Goal: Task Accomplishment & Management: Manage account settings

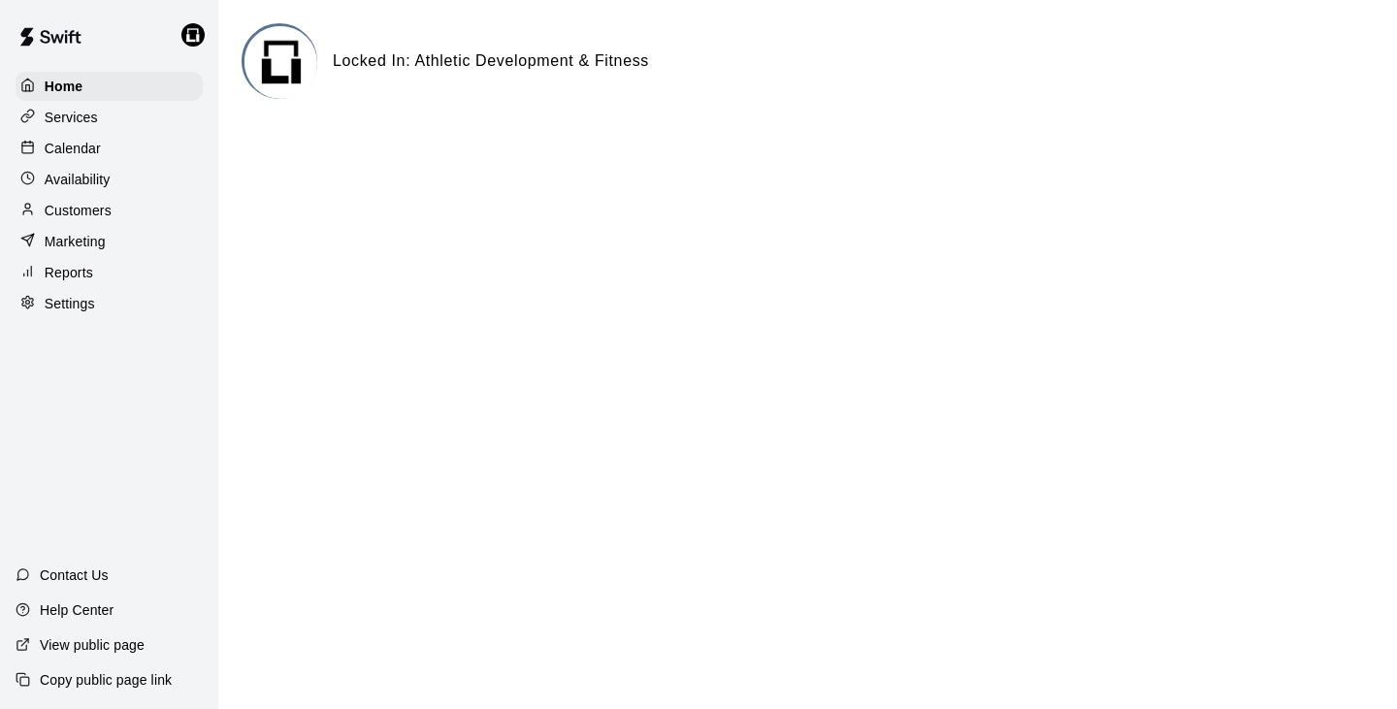
click at [66, 137] on div "Calendar" at bounding box center [109, 148] width 187 height 29
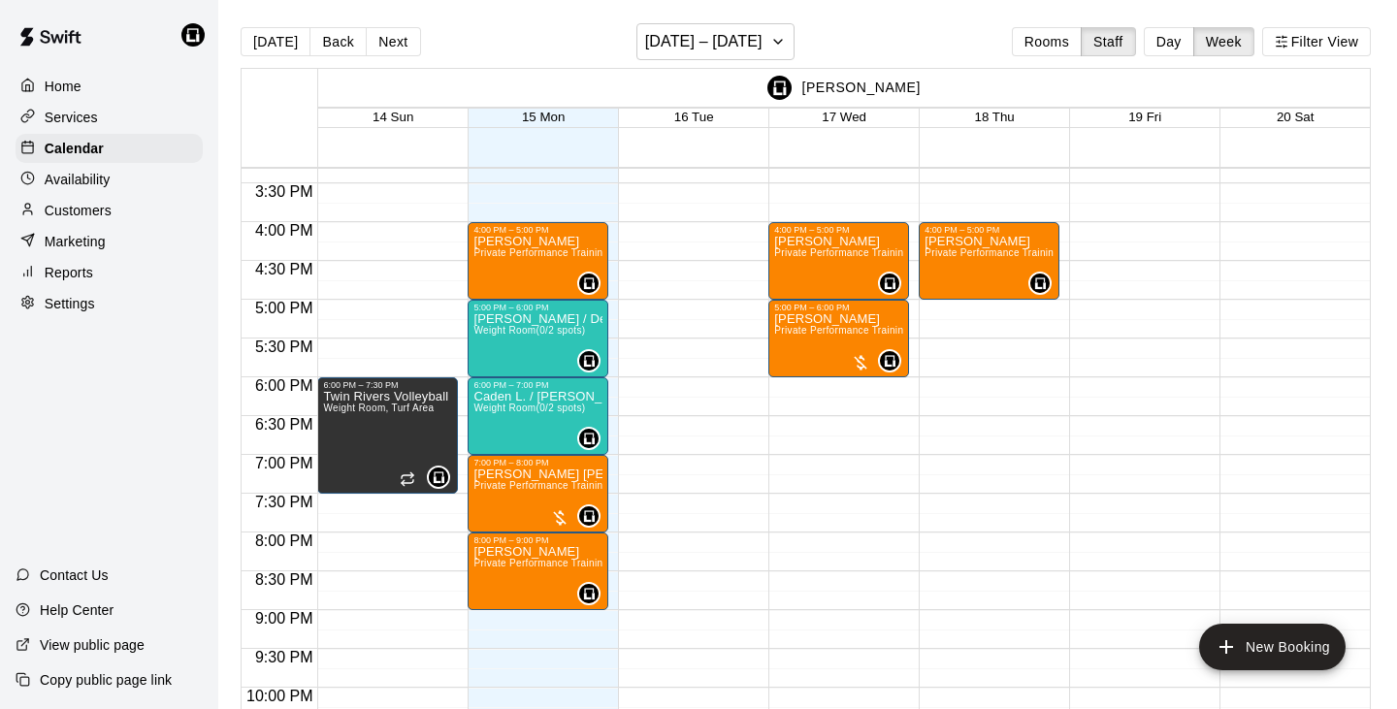
scroll to position [1173, 0]
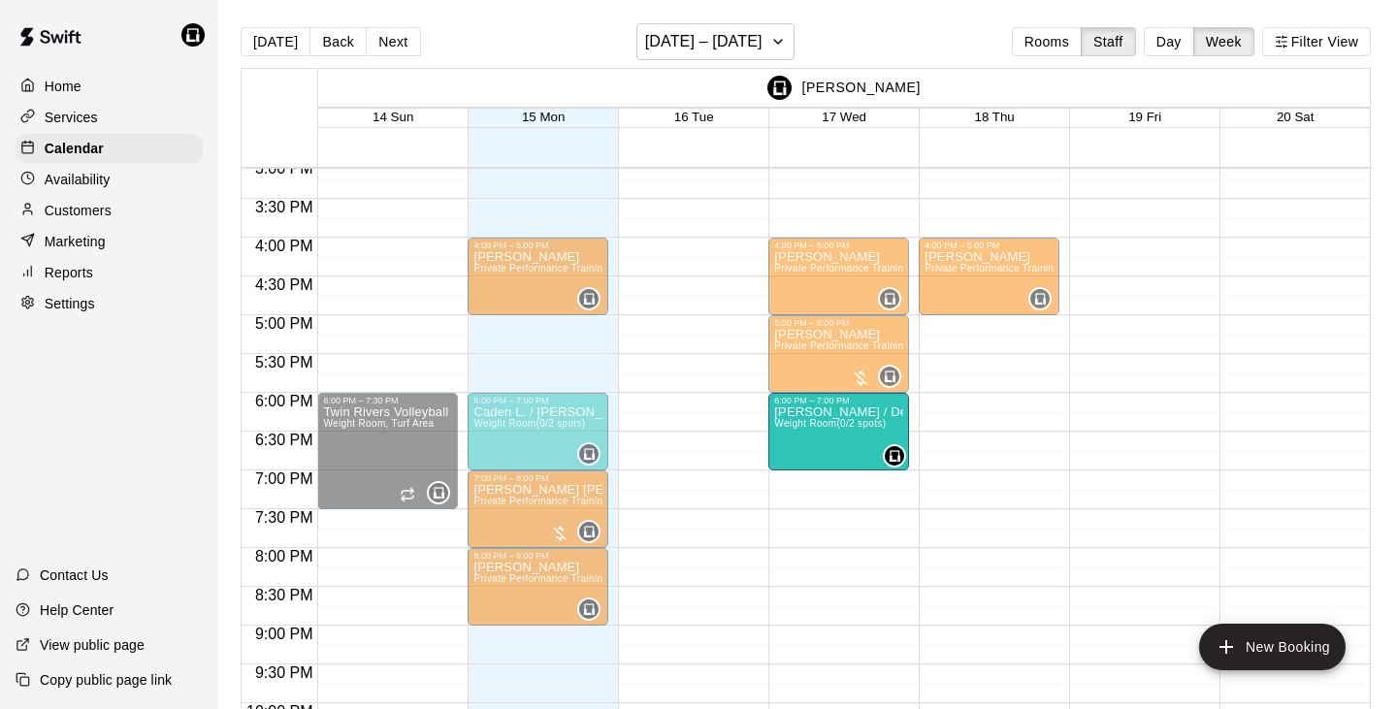
drag, startPoint x: 514, startPoint y: 370, endPoint x: 816, endPoint y: 454, distance: 313.3
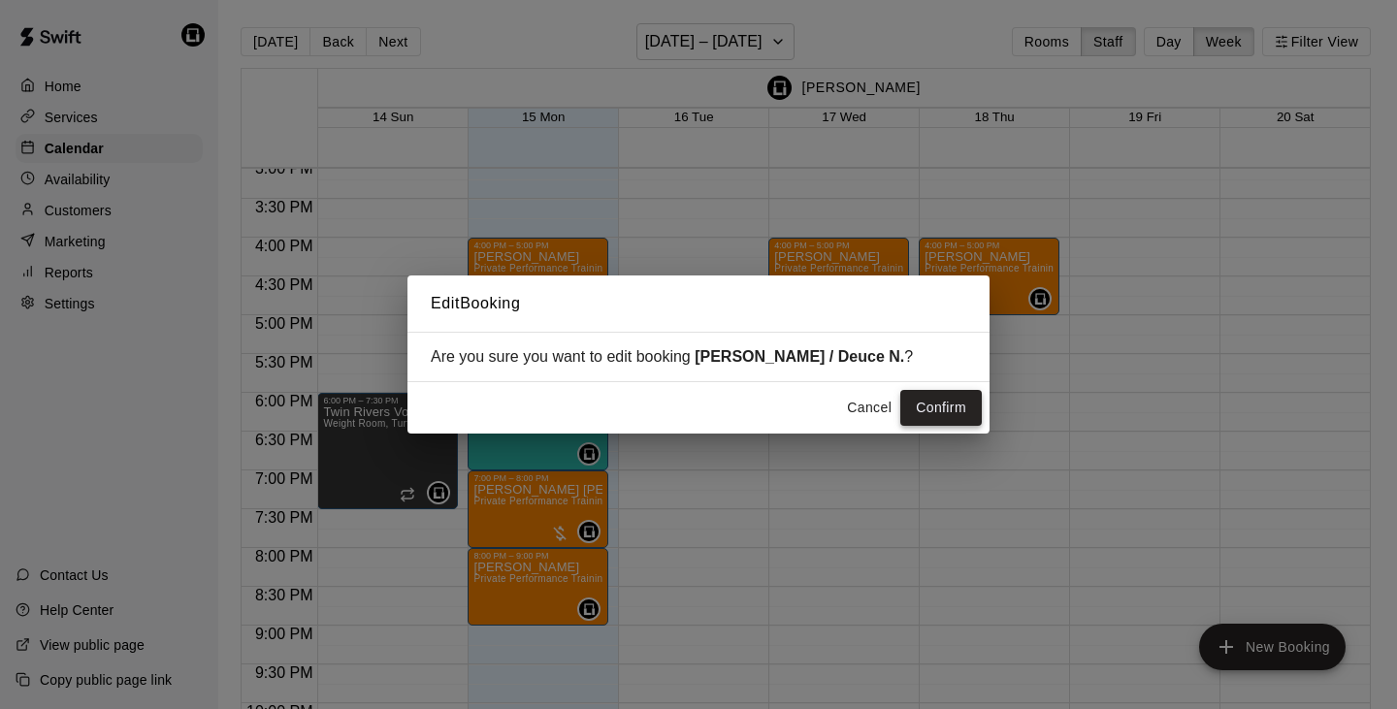
click at [926, 403] on button "Confirm" at bounding box center [941, 408] width 82 height 36
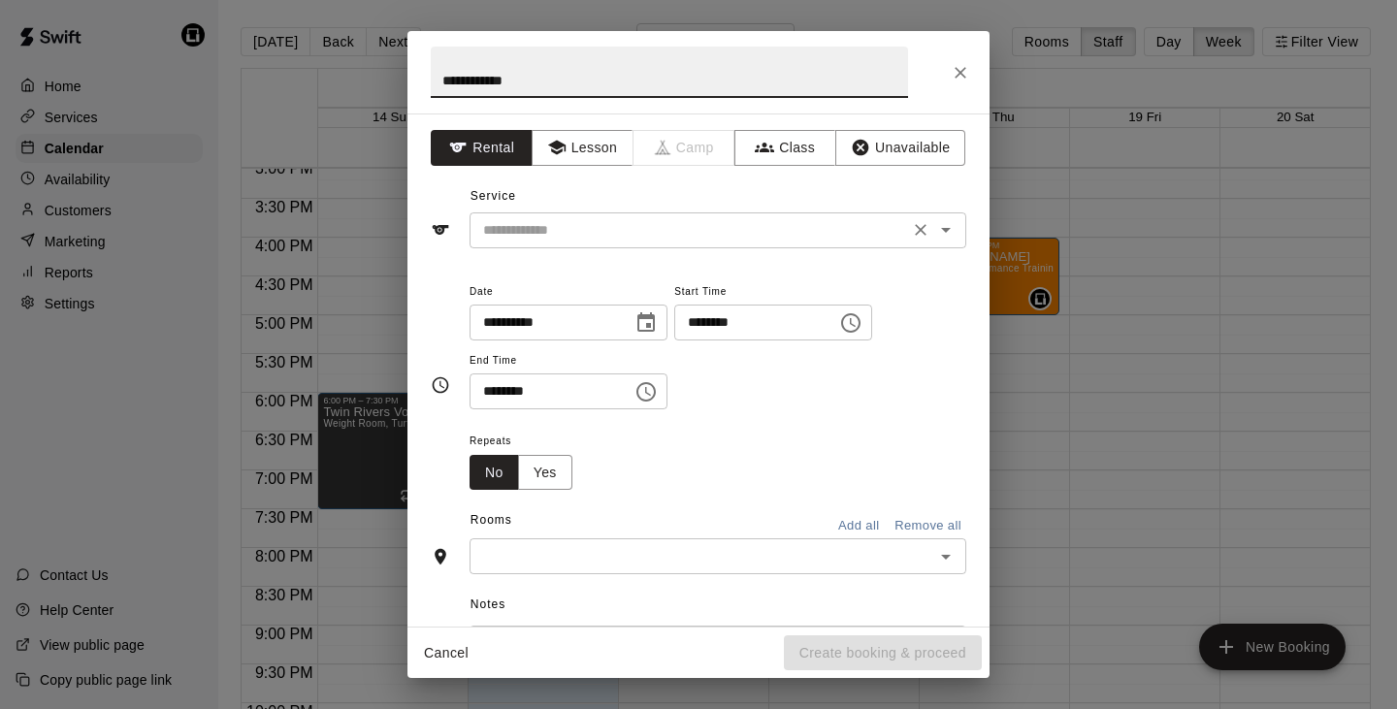
type input "**********"
click at [557, 231] on input "text" at bounding box center [689, 230] width 428 height 24
click at [576, 156] on button "Lesson" at bounding box center [583, 148] width 102 height 36
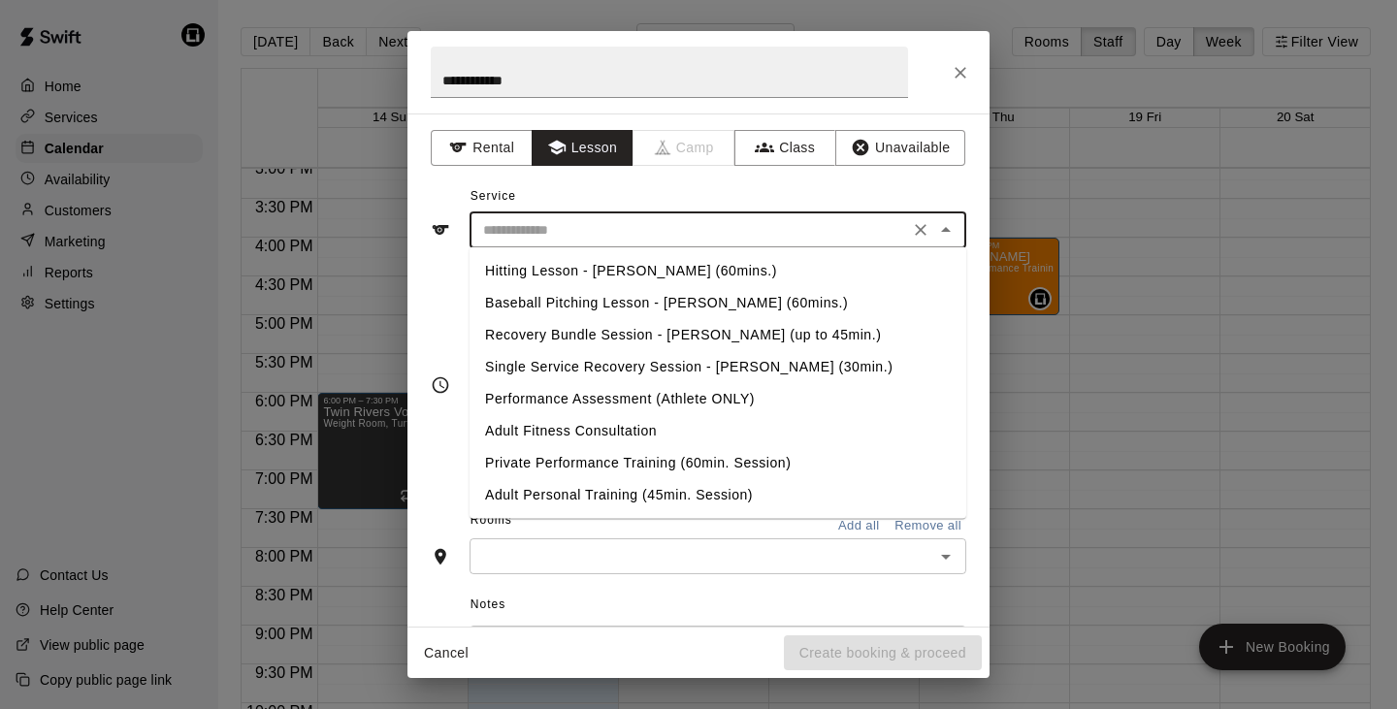
click at [577, 228] on input "text" at bounding box center [689, 230] width 428 height 24
click at [611, 461] on li "Private Performance Training (60min. Session)" at bounding box center [718, 463] width 497 height 32
type input "**********"
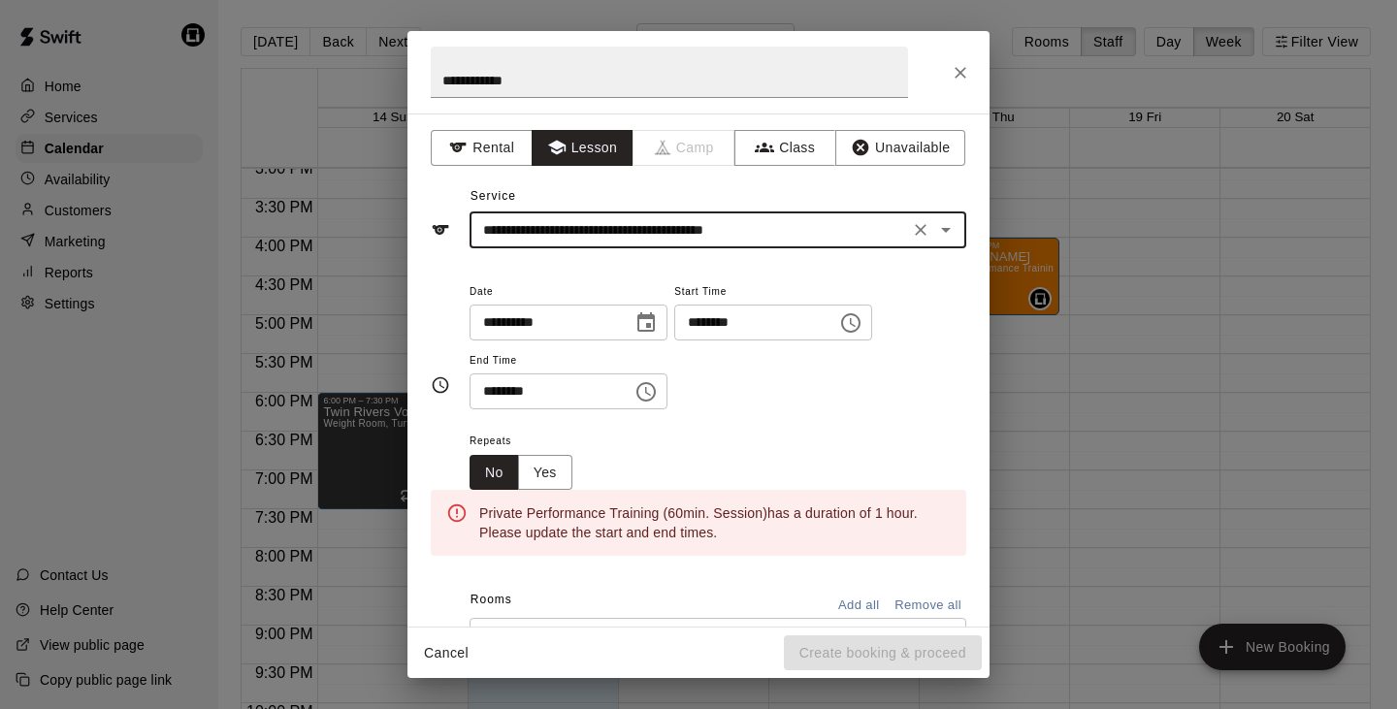
click at [493, 392] on input "********" at bounding box center [544, 392] width 149 height 36
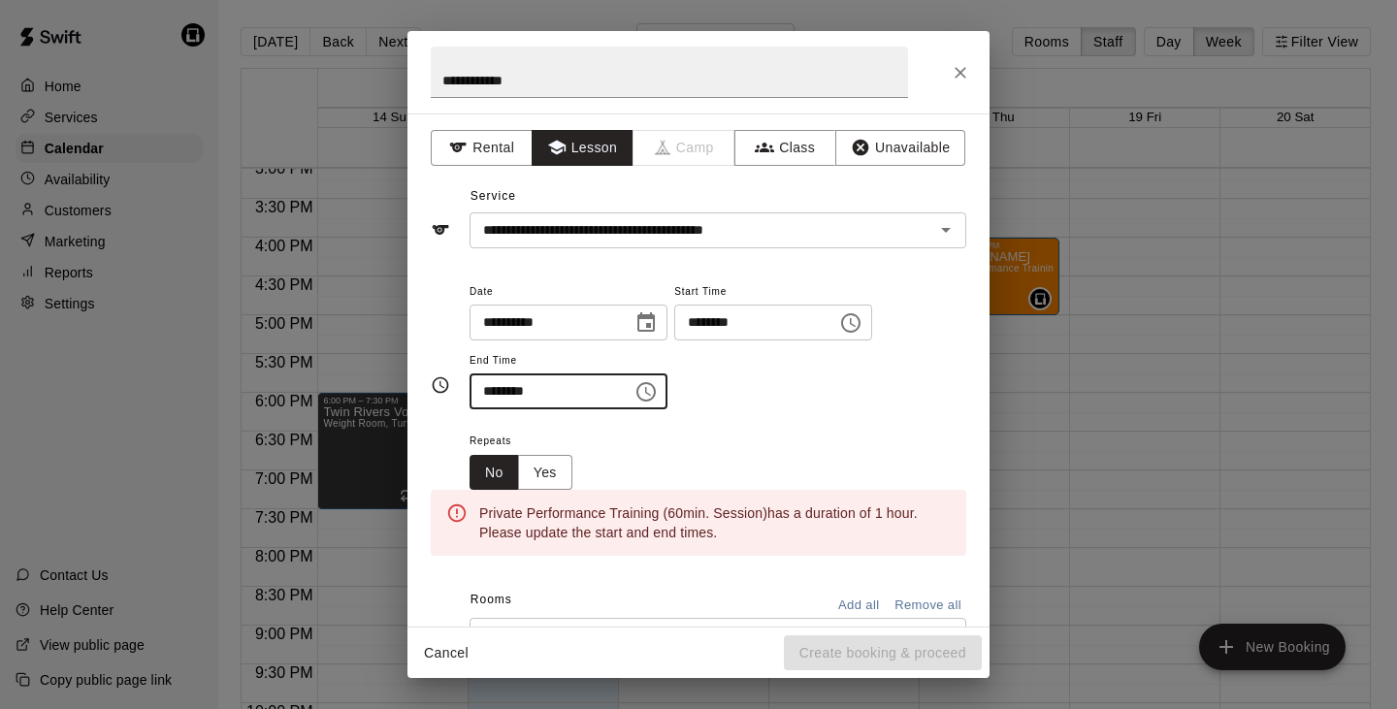
type input "********"
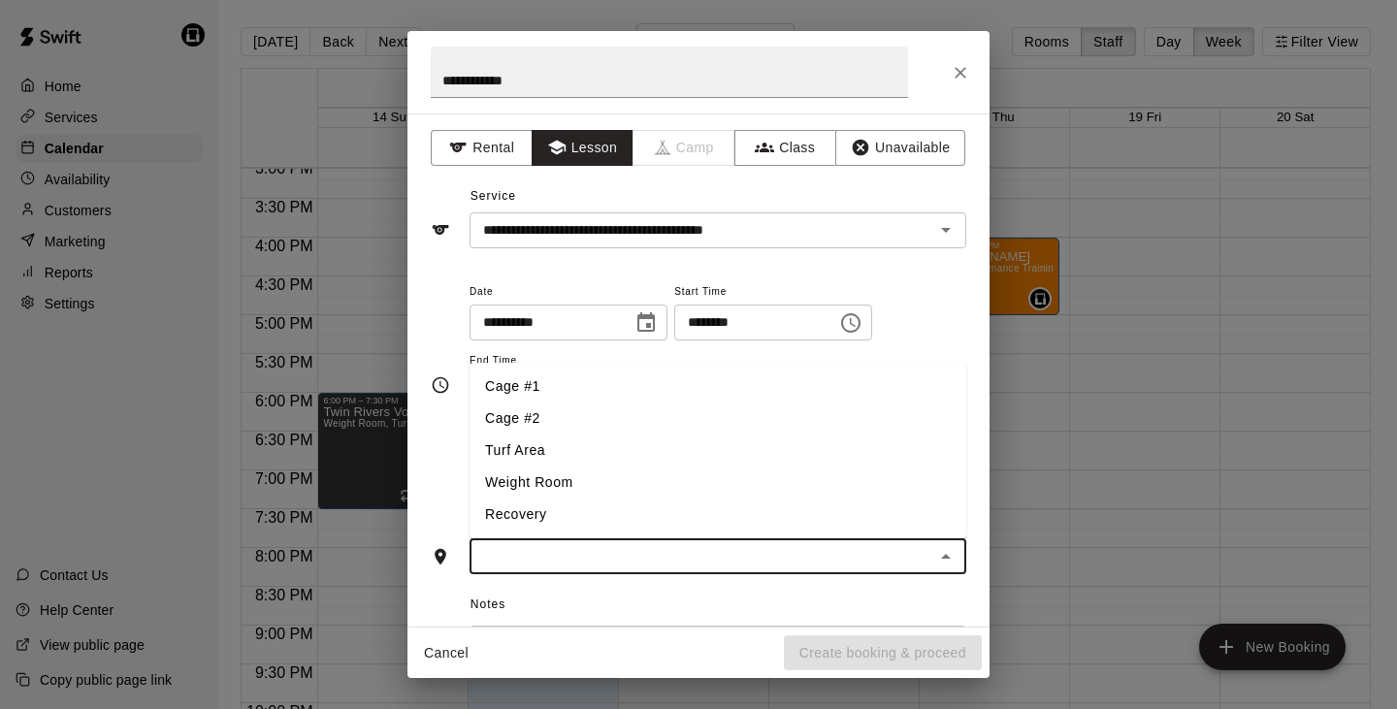
click at [507, 547] on input "text" at bounding box center [701, 556] width 453 height 24
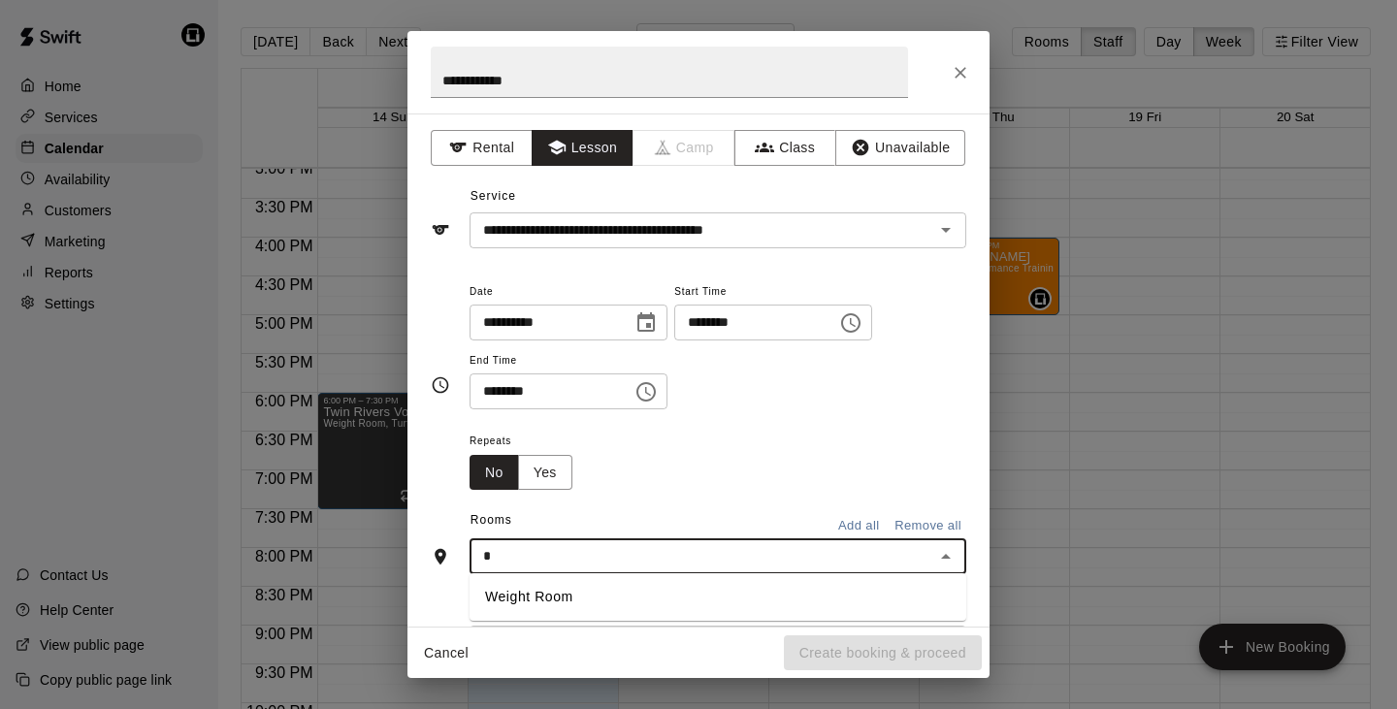
type input "**"
click at [530, 594] on li "Weight Room" at bounding box center [718, 597] width 497 height 32
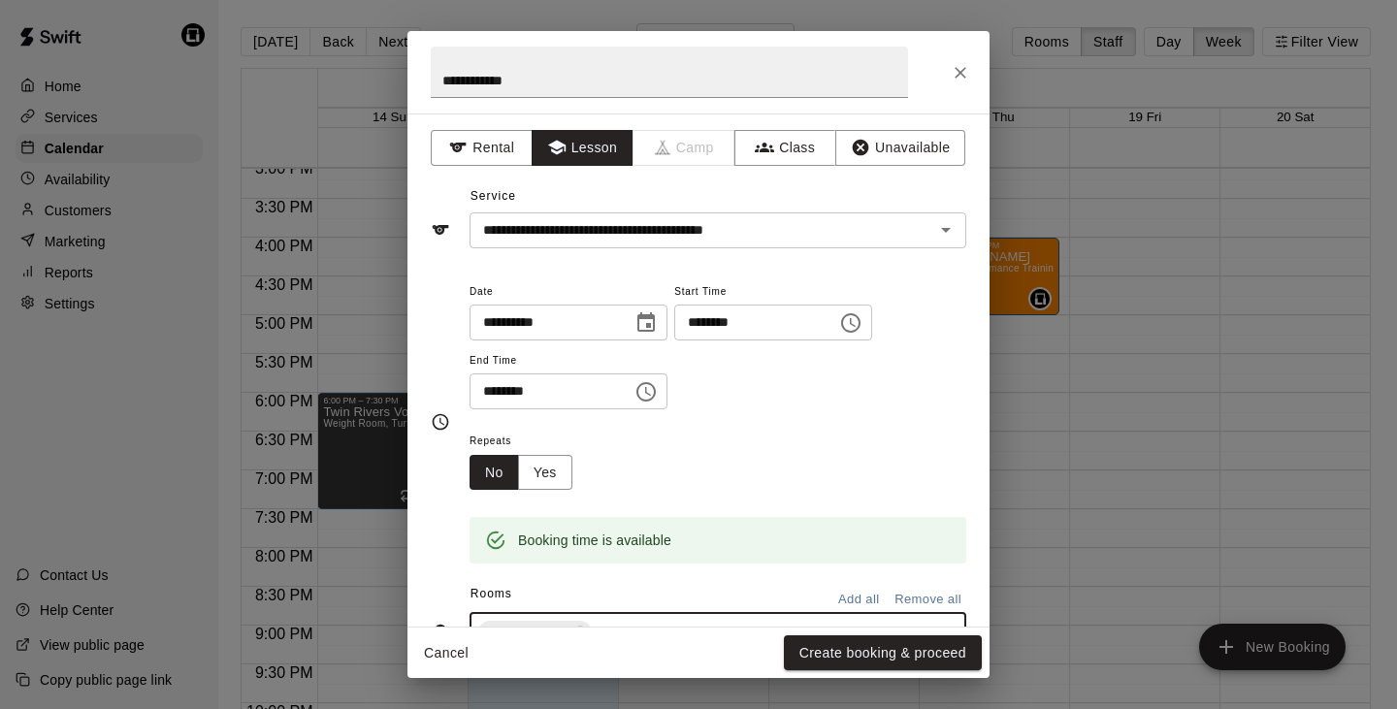
scroll to position [0, 0]
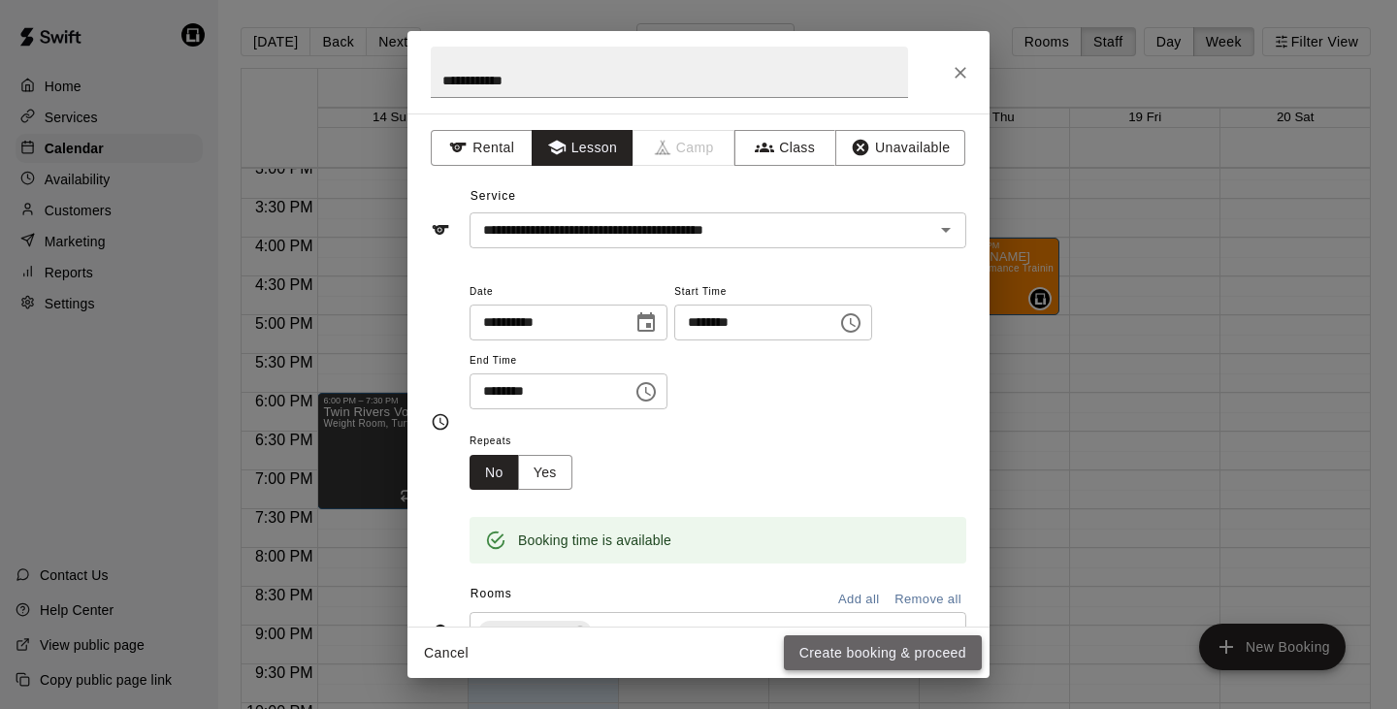
click at [851, 660] on button "Create booking & proceed" at bounding box center [883, 654] width 198 height 36
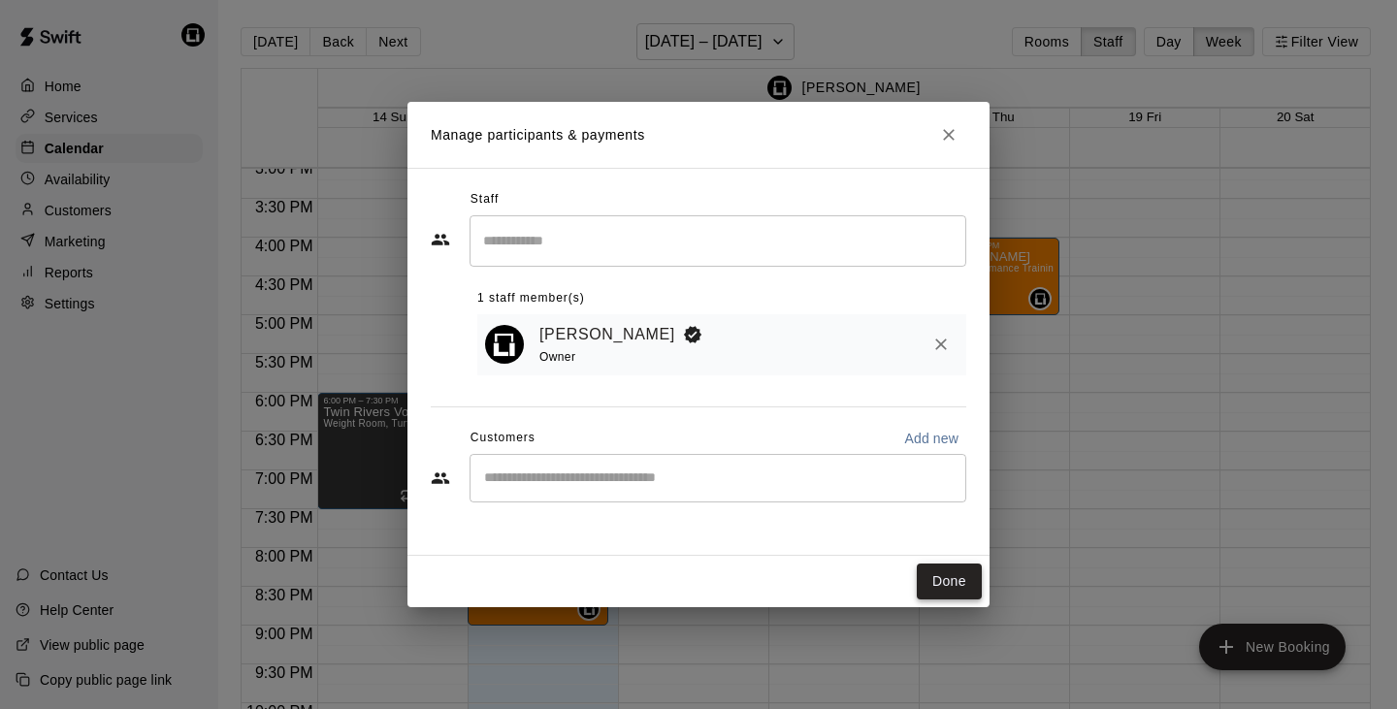
click at [940, 578] on button "Done" at bounding box center [949, 582] width 65 height 36
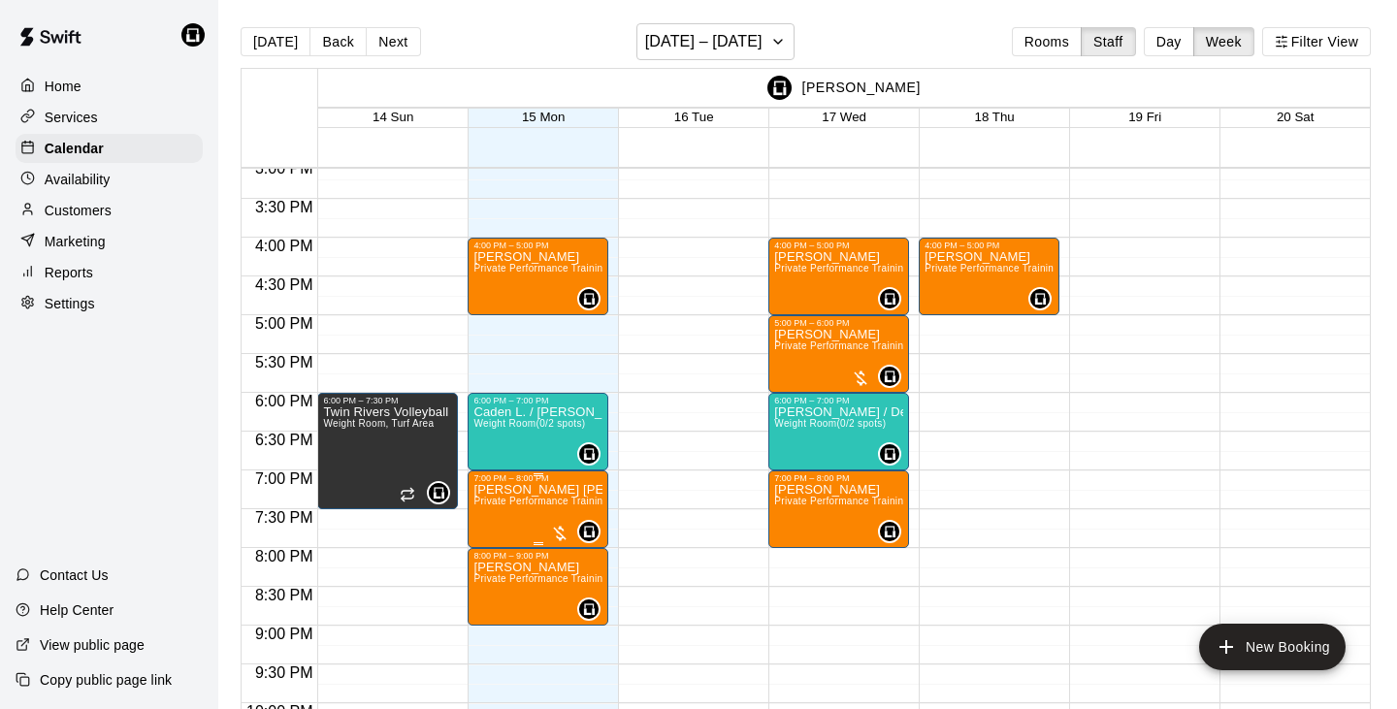
click at [565, 523] on div "0" at bounding box center [575, 531] width 50 height 23
click at [570, 571] on button "edit" at bounding box center [570, 587] width 39 height 38
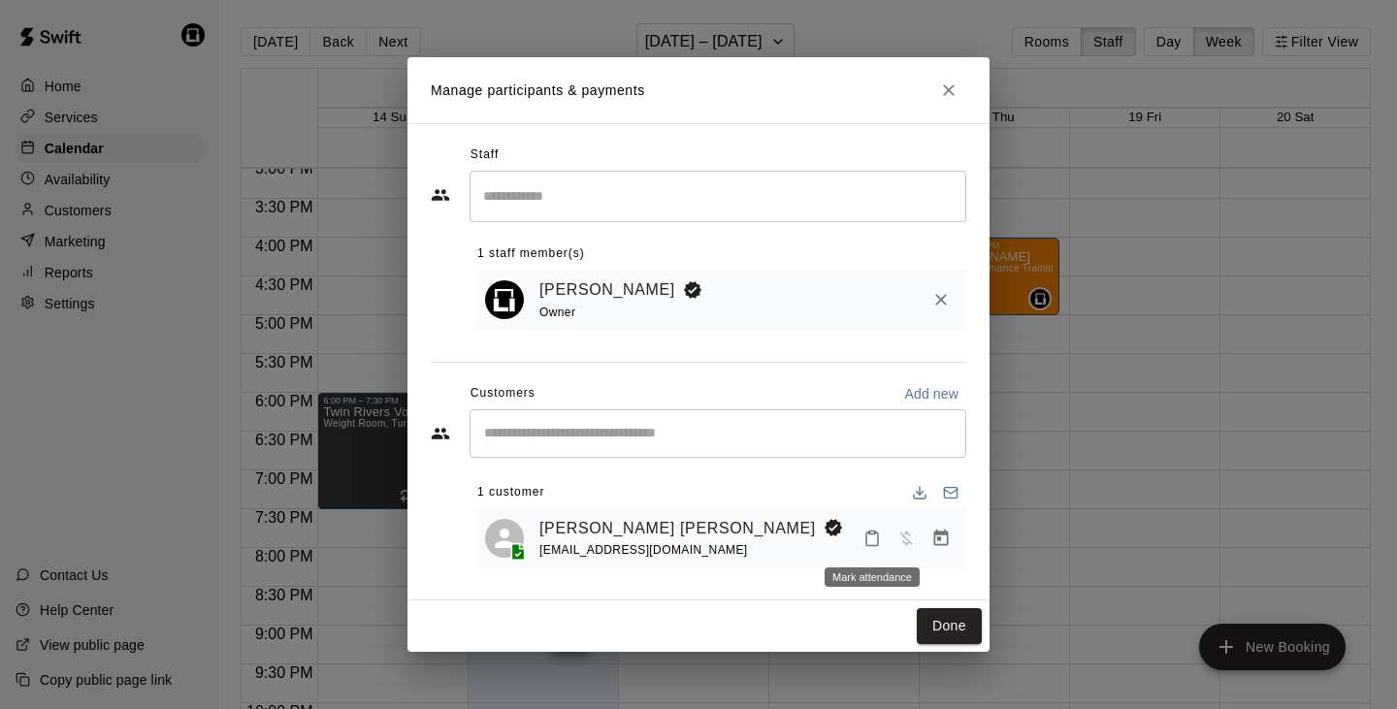
click at [873, 538] on icon "Mark attendance" at bounding box center [872, 538] width 17 height 17
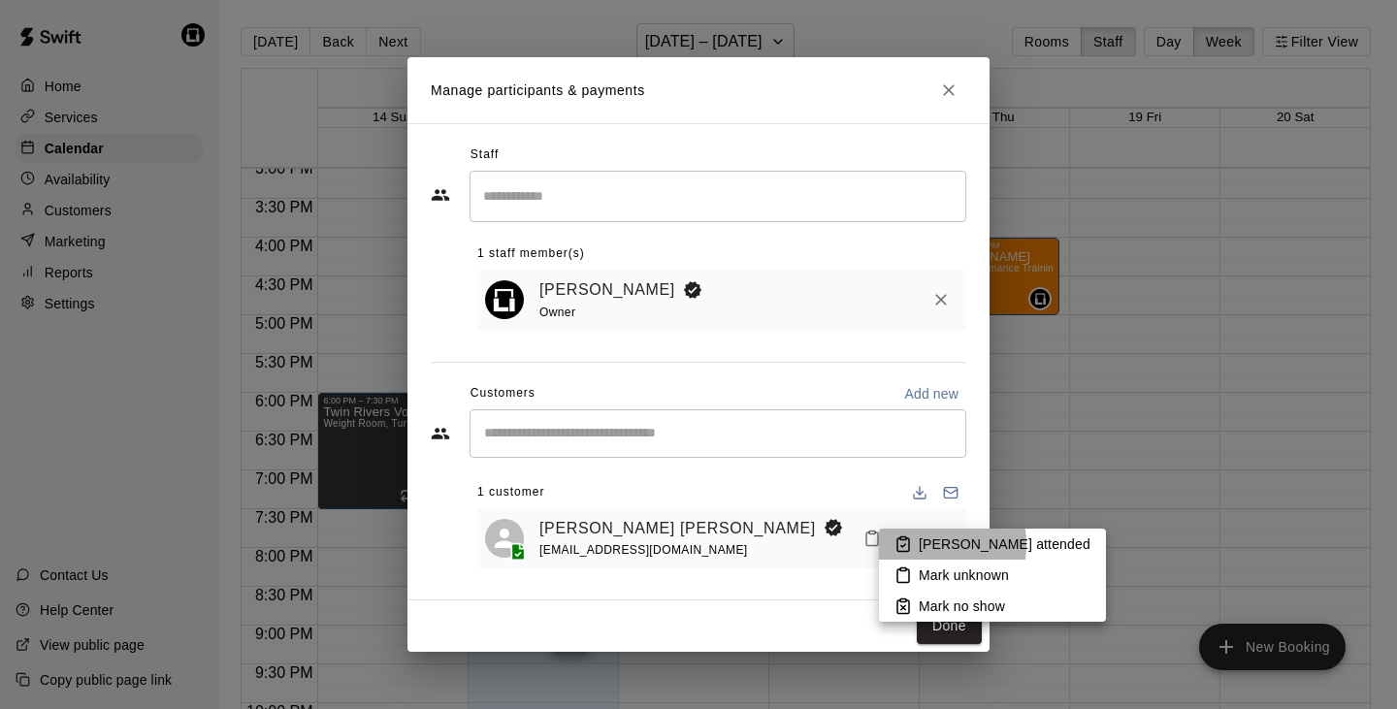
click at [919, 544] on p "[PERSON_NAME] attended" at bounding box center [1005, 544] width 172 height 19
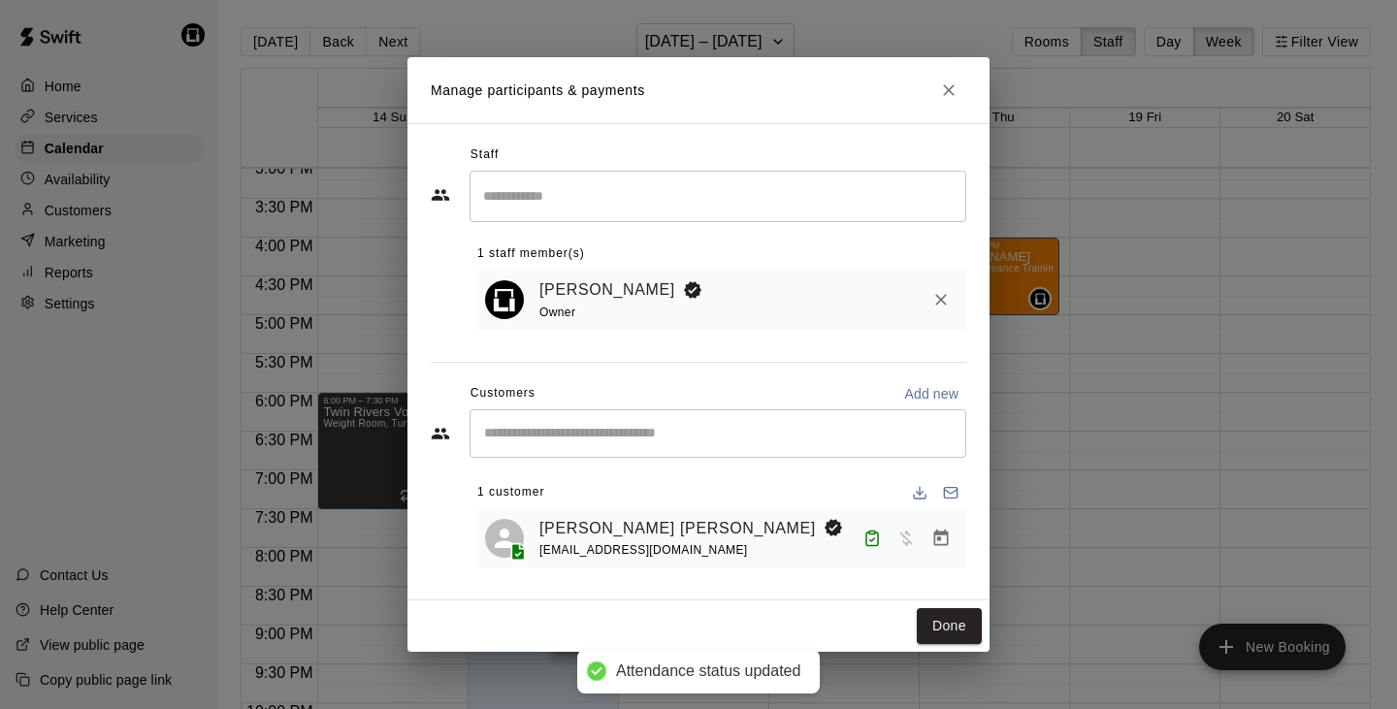
click at [942, 536] on icon "Manage bookings & payment" at bounding box center [940, 538] width 19 height 19
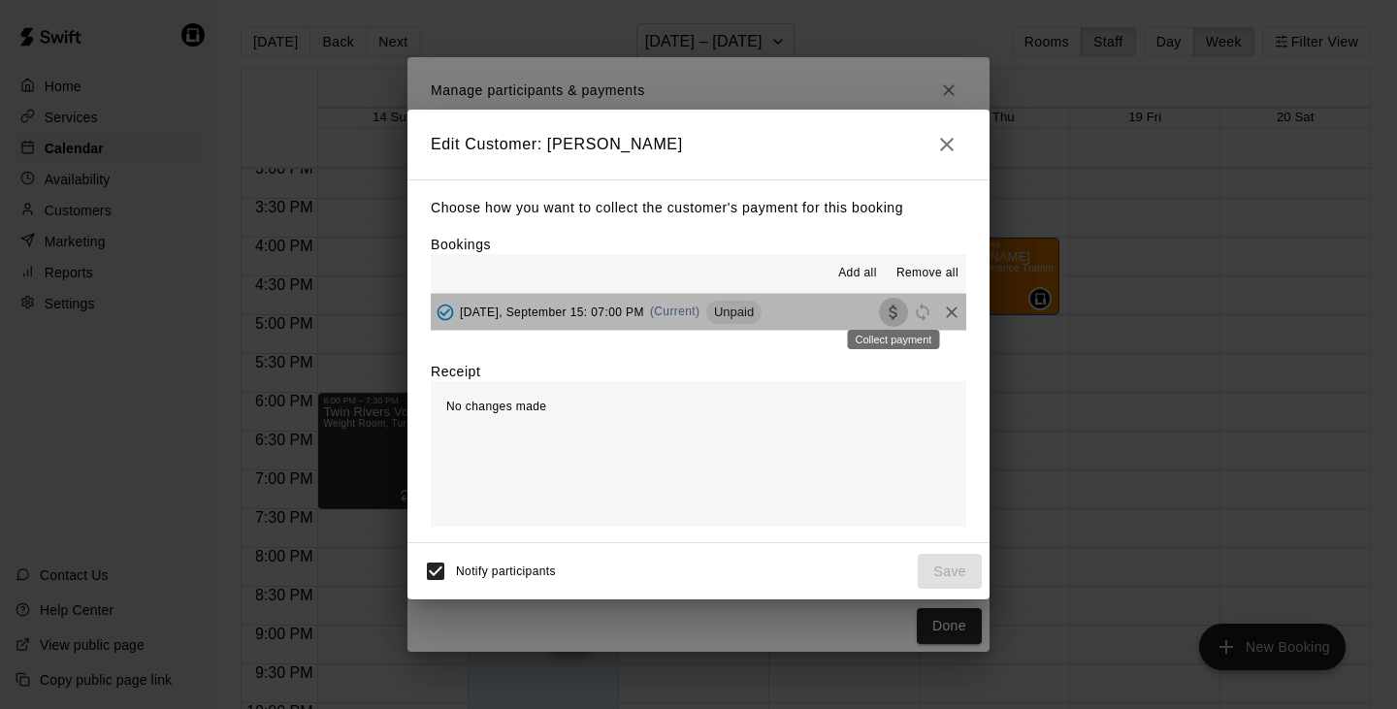
click at [890, 310] on icon "Collect payment" at bounding box center [893, 312] width 8 height 15
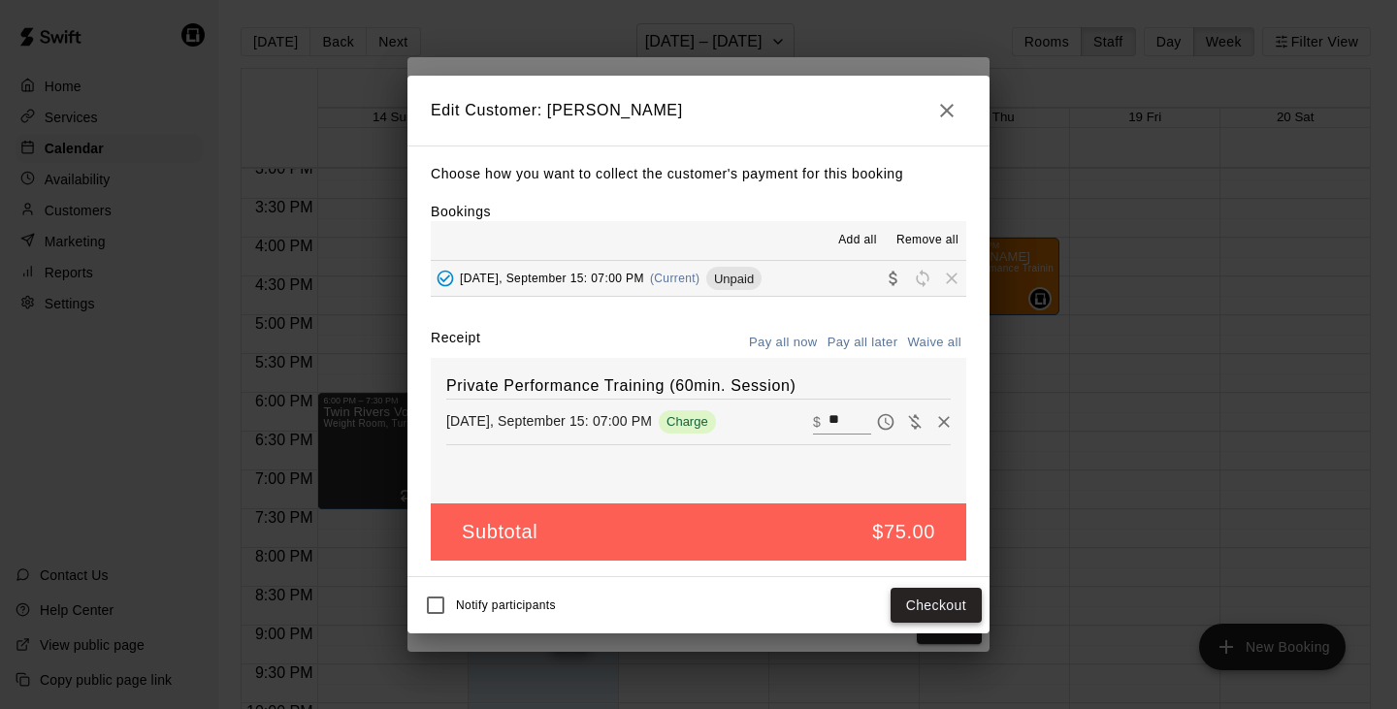
click at [932, 607] on button "Checkout" at bounding box center [936, 606] width 91 height 36
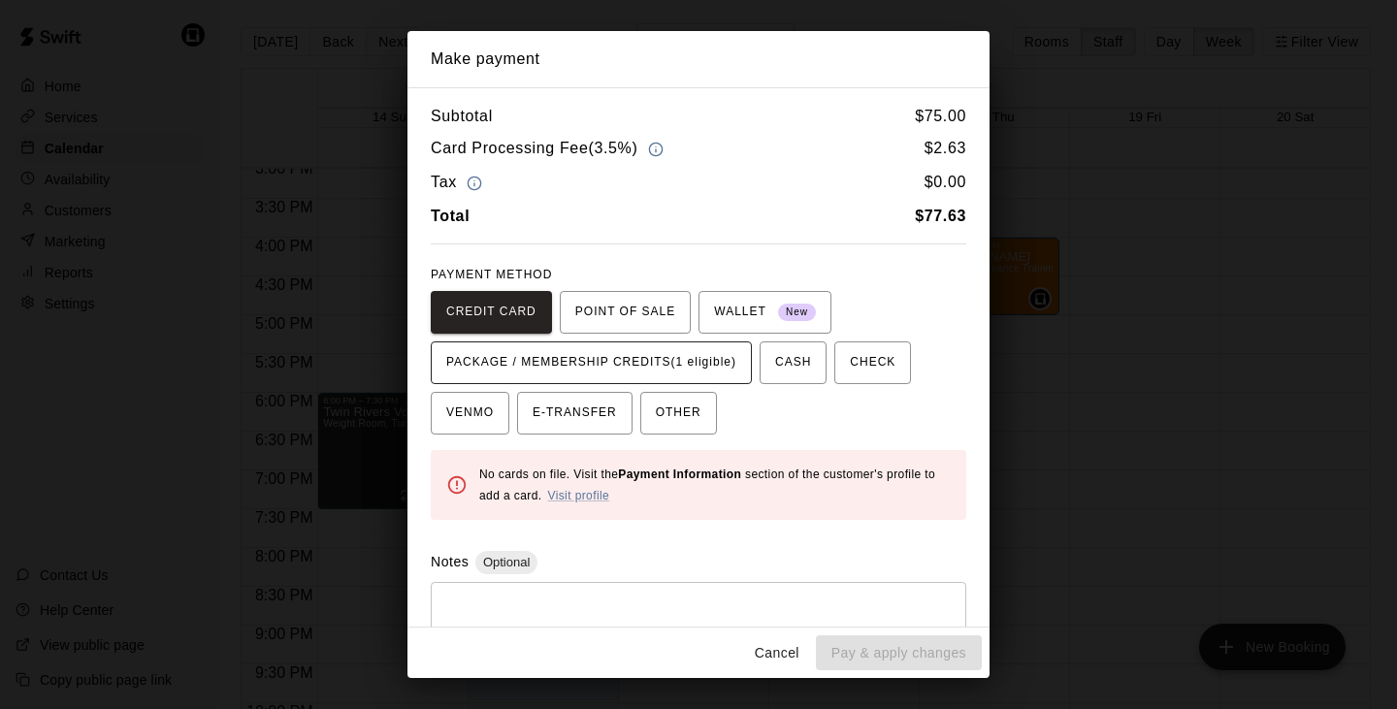
click at [714, 351] on span "PACKAGE / MEMBERSHIP CREDITS (1 eligible)" at bounding box center [591, 362] width 290 height 31
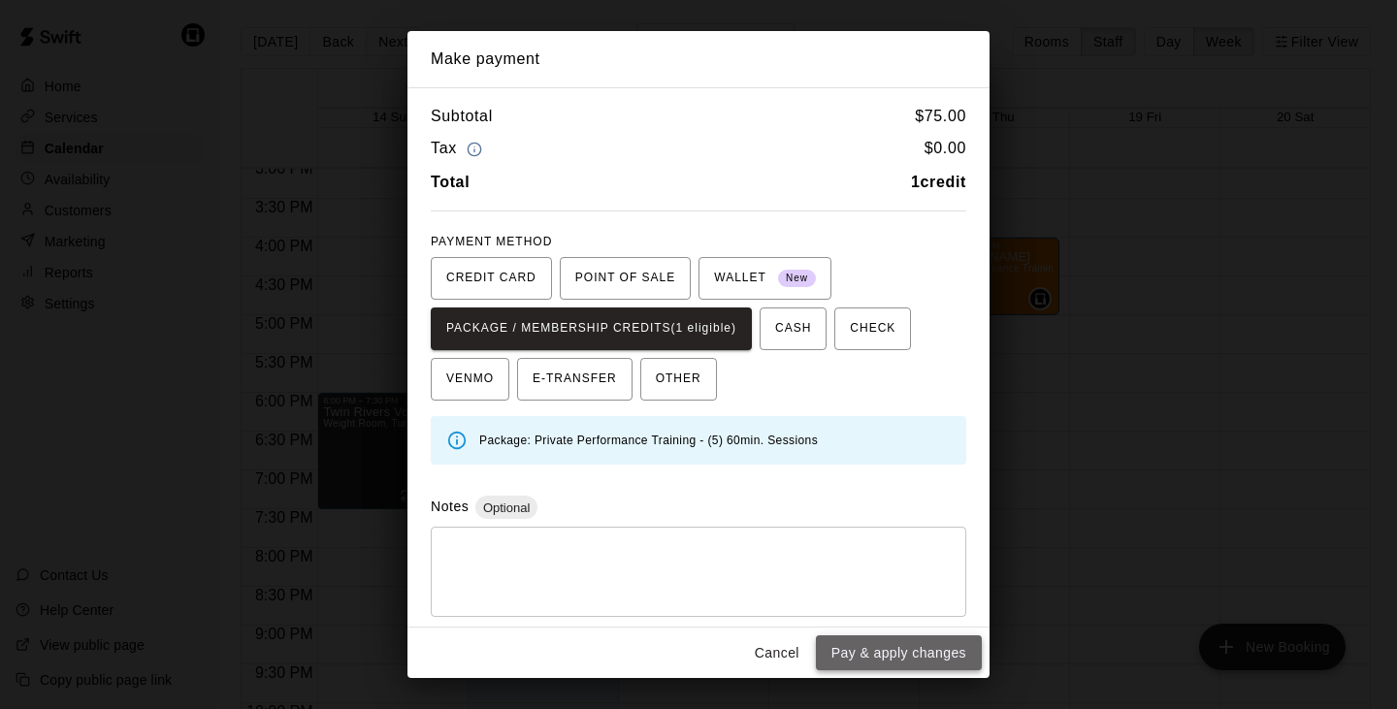
click at [889, 637] on button "Pay & apply changes" at bounding box center [899, 654] width 166 height 36
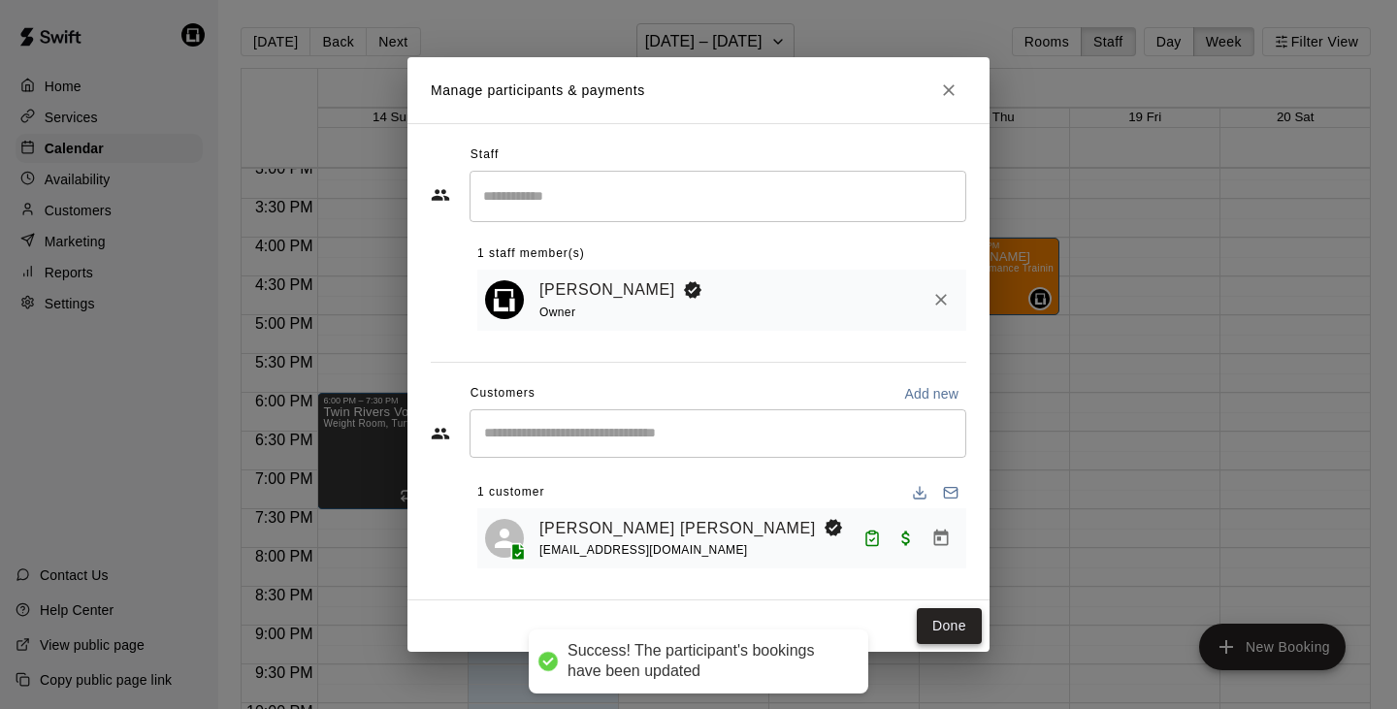
click at [948, 626] on button "Done" at bounding box center [949, 626] width 65 height 36
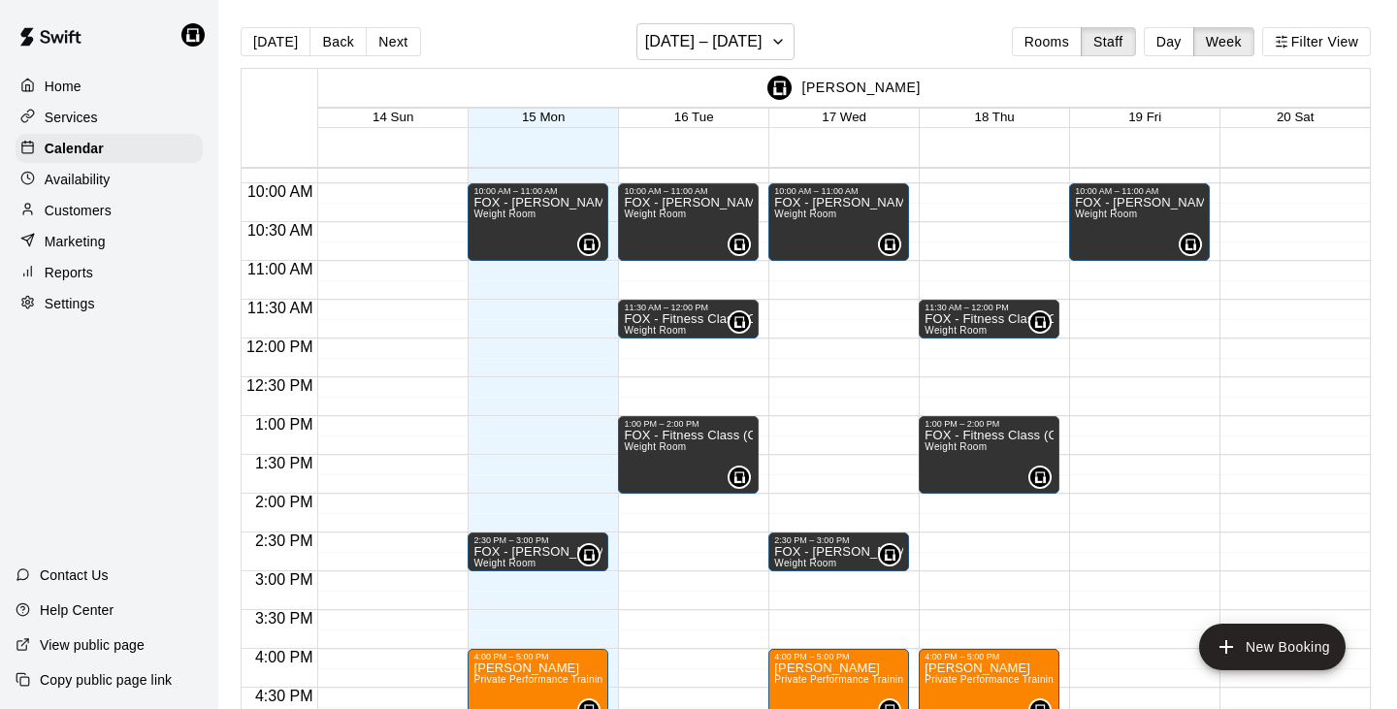
scroll to position [753, 0]
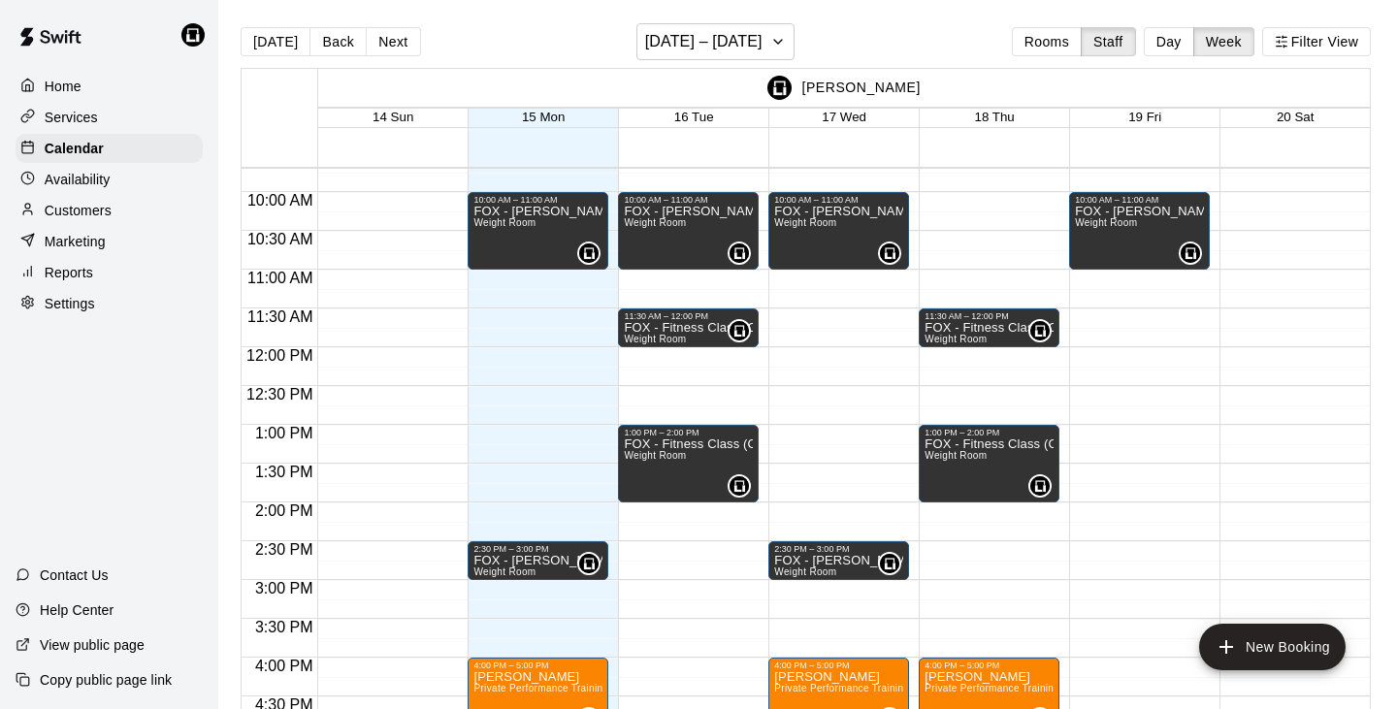
click at [788, 431] on div "10:00 AM – 11:00 AM FOX - [PERSON_NAME] Weight Room 0 2:30 PM – 3:00 PM FOX - […" at bounding box center [838, 347] width 141 height 1863
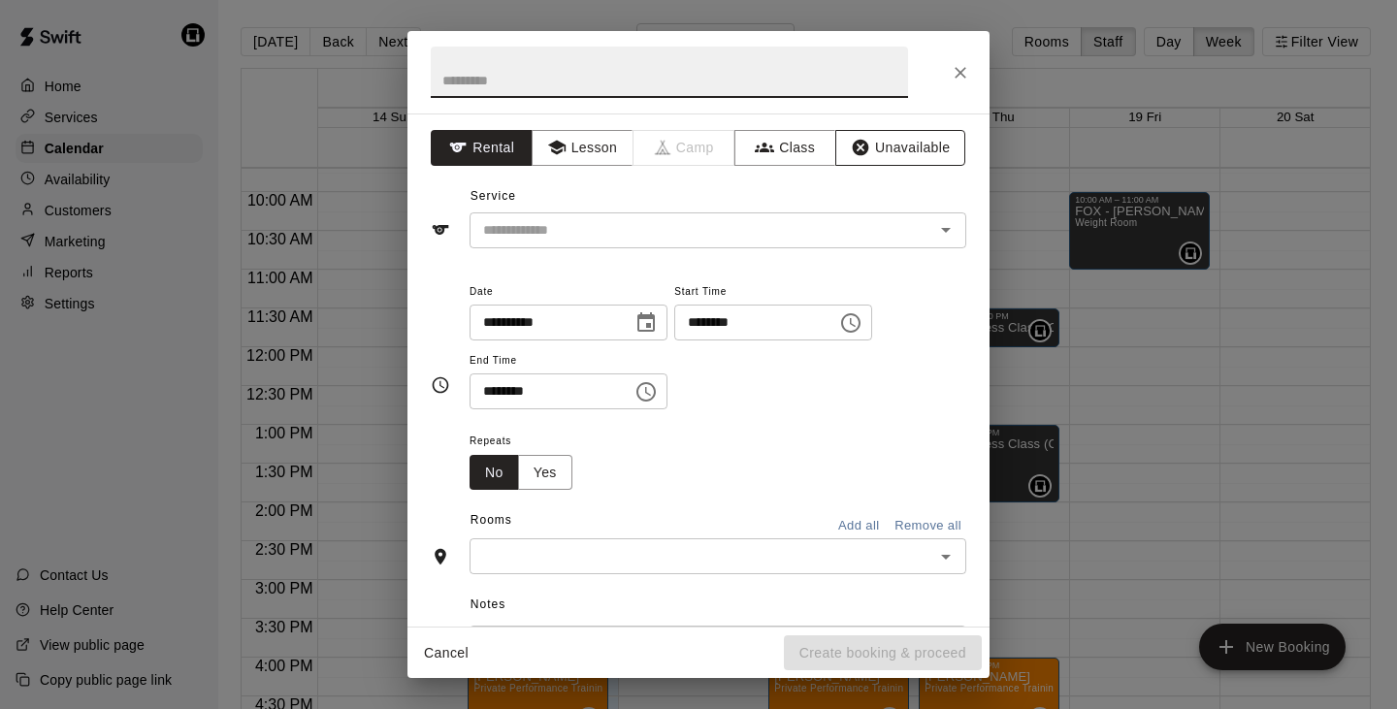
click at [871, 153] on button "Unavailable" at bounding box center [900, 148] width 130 height 36
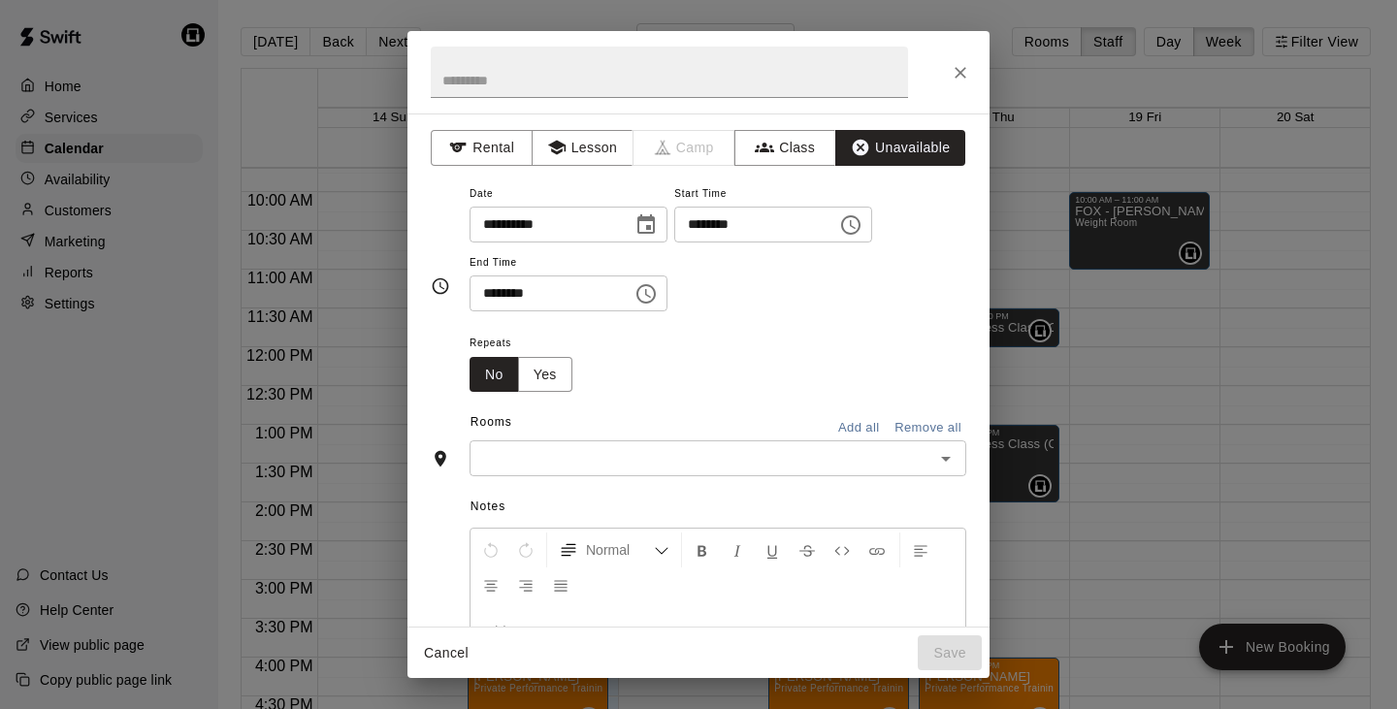
click at [525, 454] on input "text" at bounding box center [701, 458] width 453 height 24
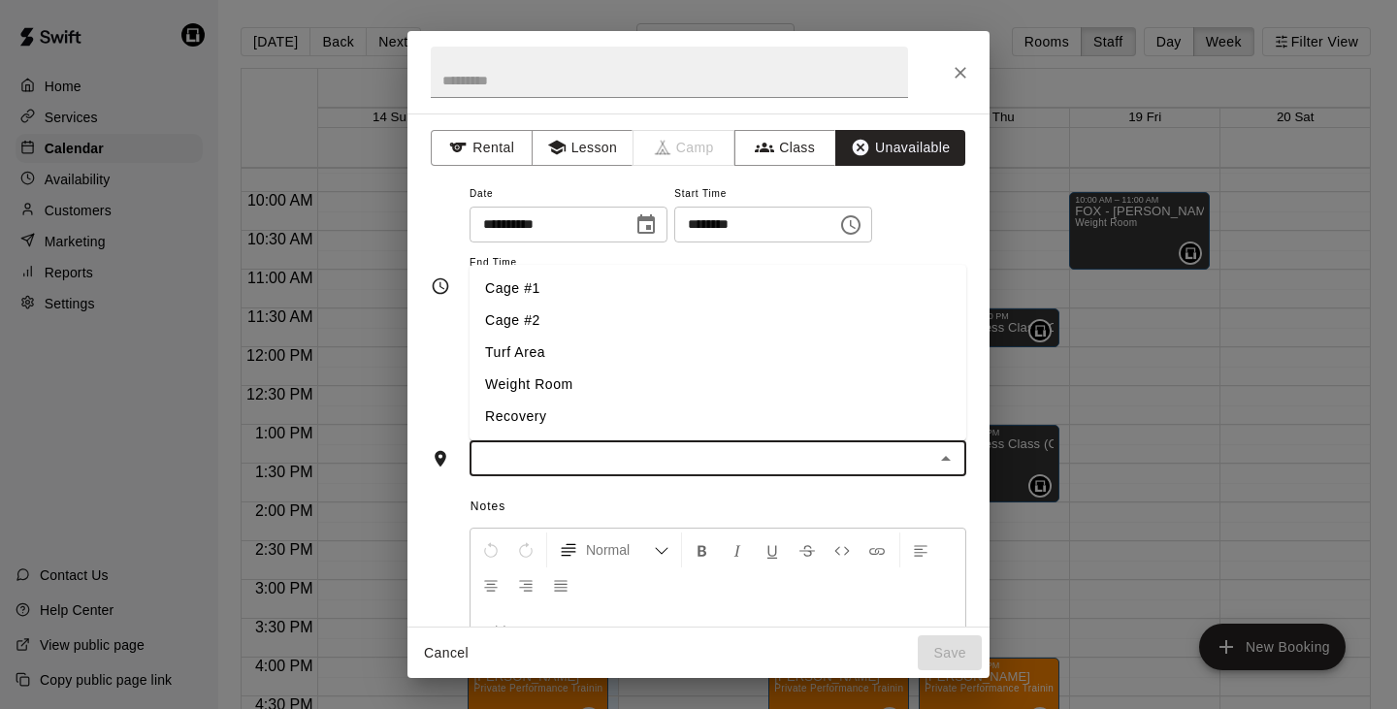
click at [559, 386] on li "Weight Room" at bounding box center [718, 385] width 497 height 32
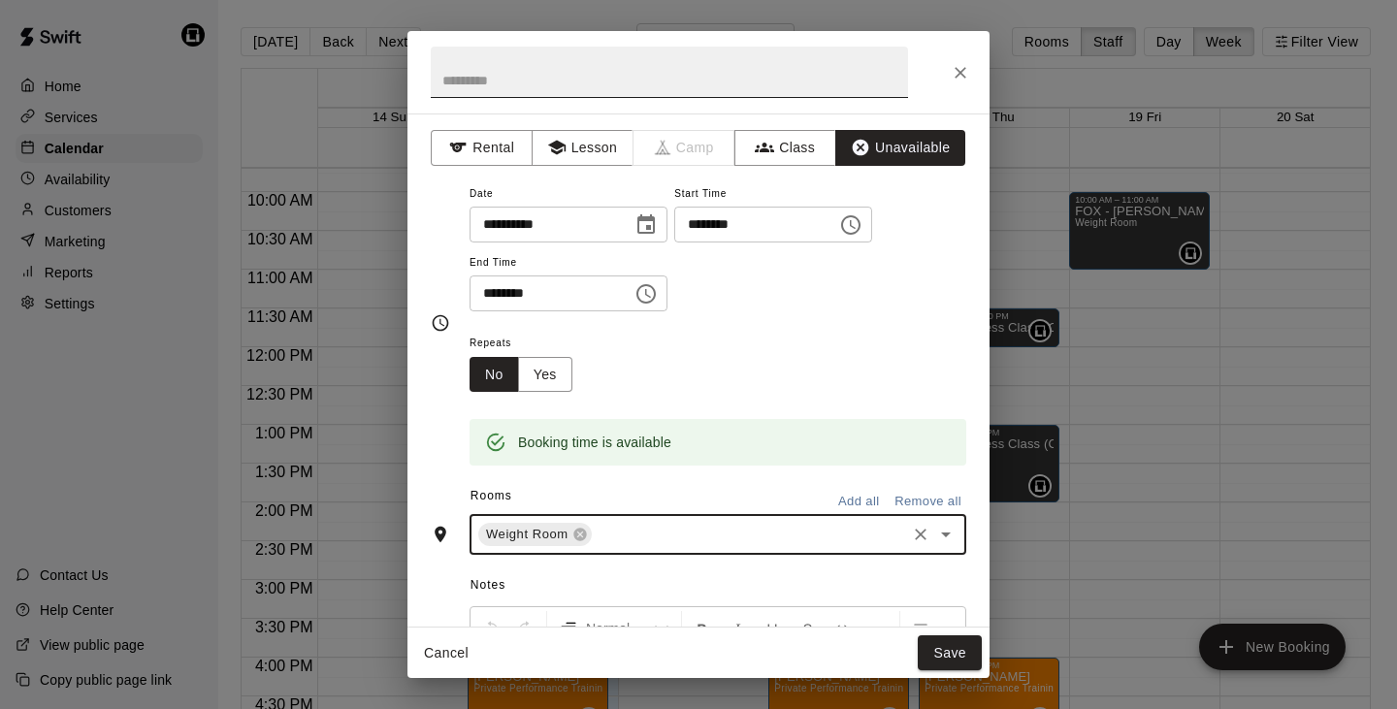
click at [603, 83] on input "text" at bounding box center [669, 72] width 477 height 51
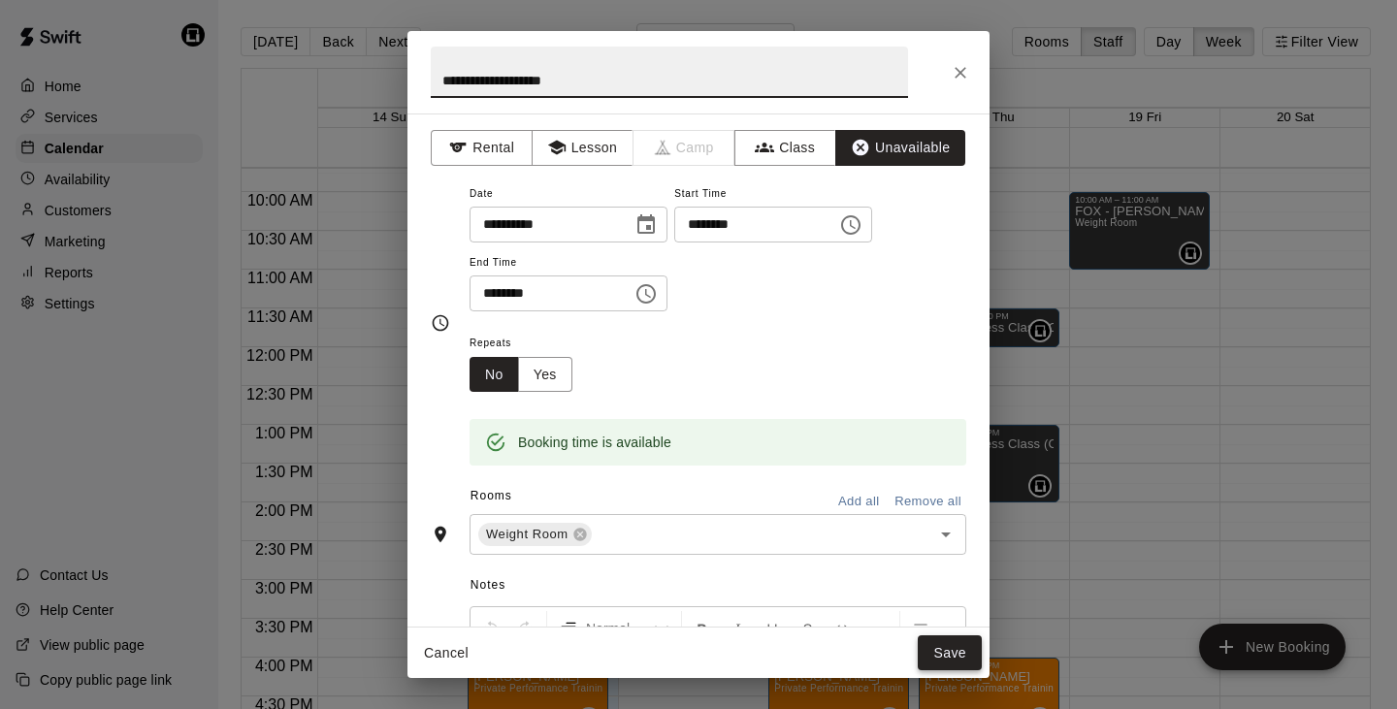
type input "**********"
click at [948, 650] on button "Save" at bounding box center [950, 654] width 64 height 36
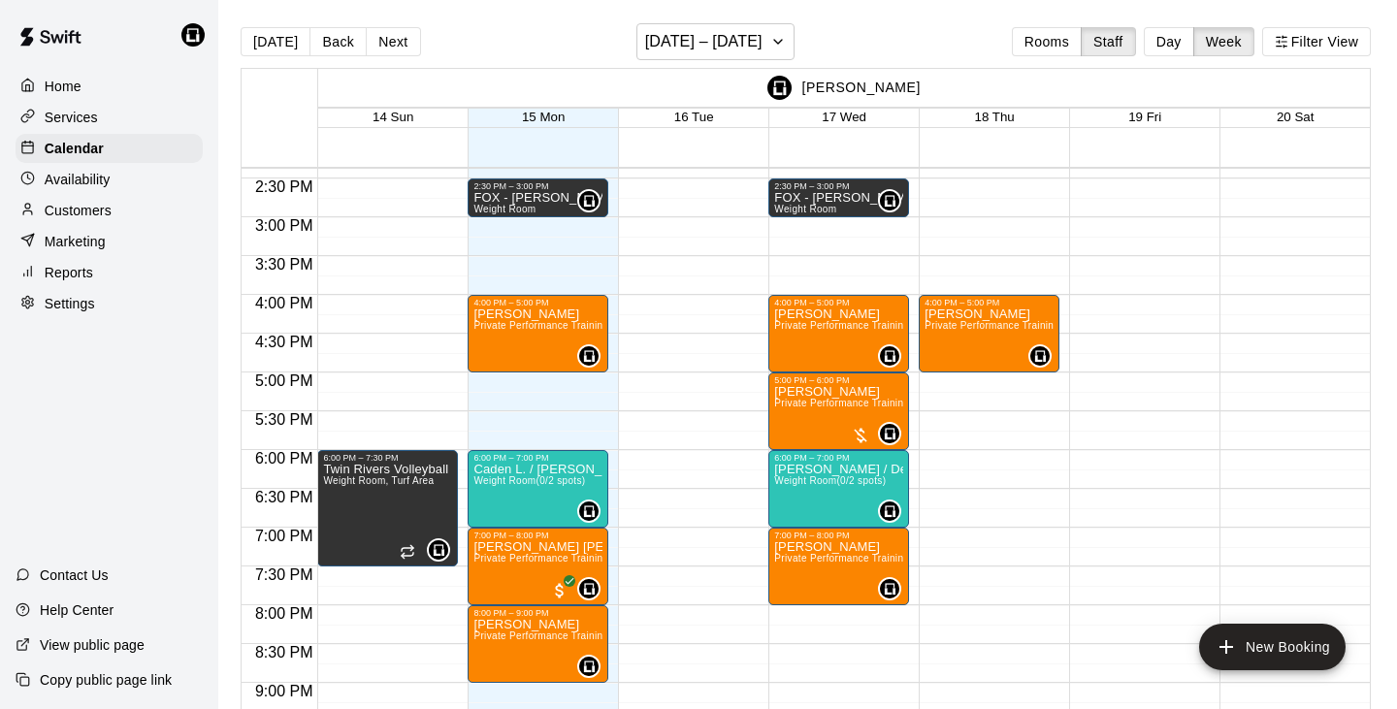
scroll to position [1117, 0]
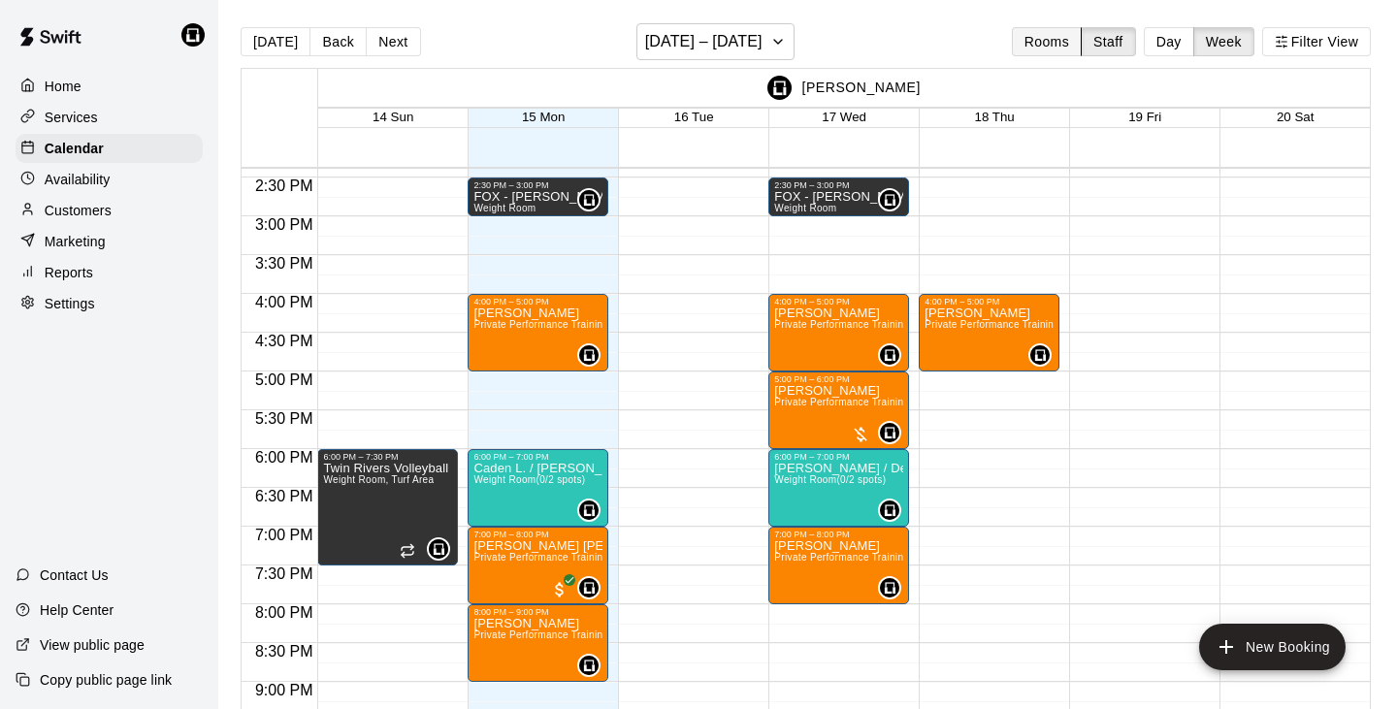
click at [1050, 42] on button "Rooms" at bounding box center [1047, 41] width 70 height 29
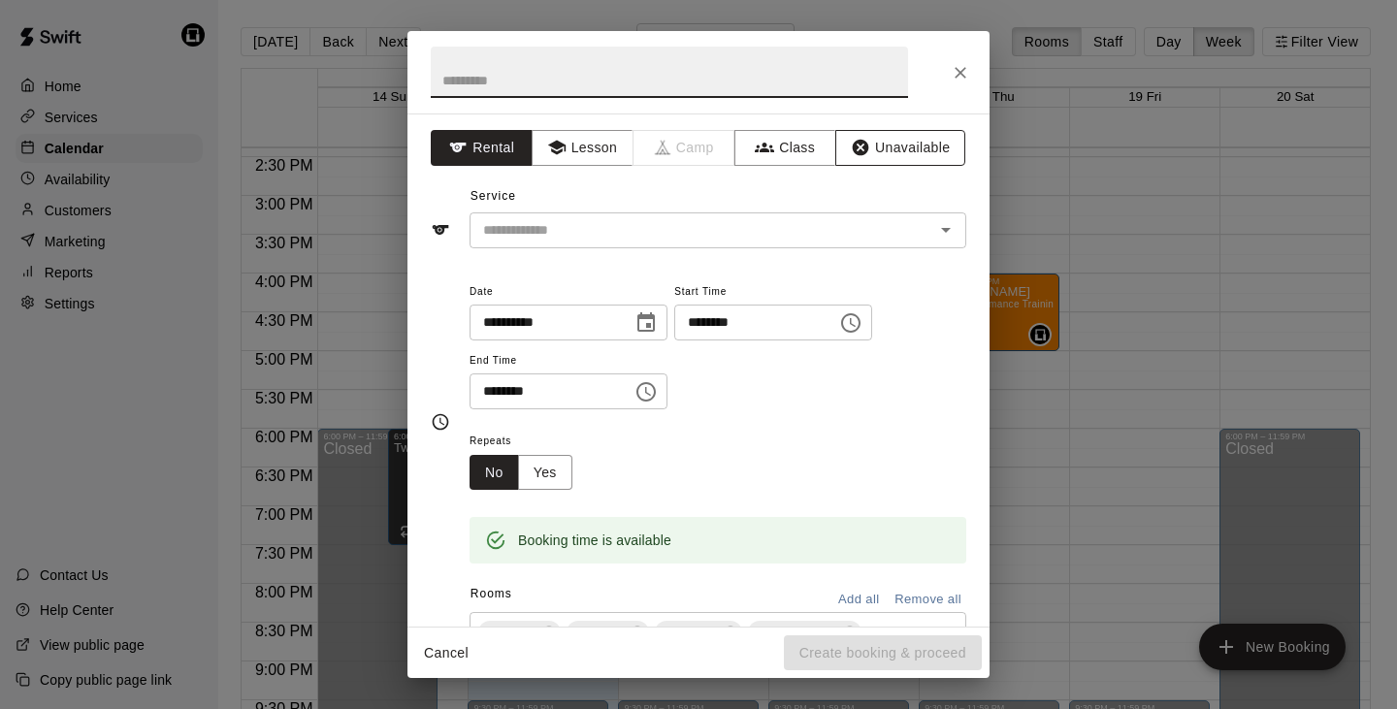
click at [865, 151] on icon "button" at bounding box center [861, 148] width 16 height 16
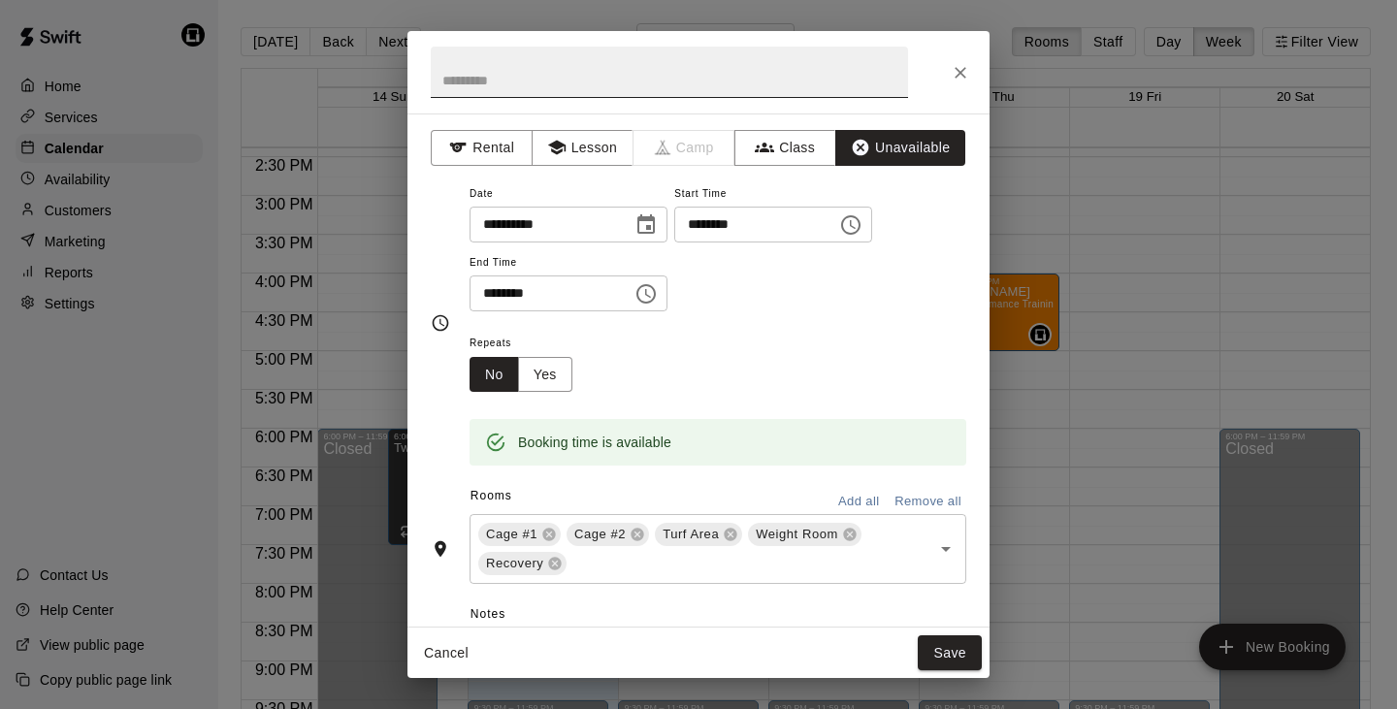
click at [744, 81] on input "text" at bounding box center [669, 72] width 477 height 51
type input "**********"
click at [489, 298] on input "********" at bounding box center [544, 294] width 149 height 36
type input "********"
click at [557, 562] on icon at bounding box center [555, 564] width 16 height 16
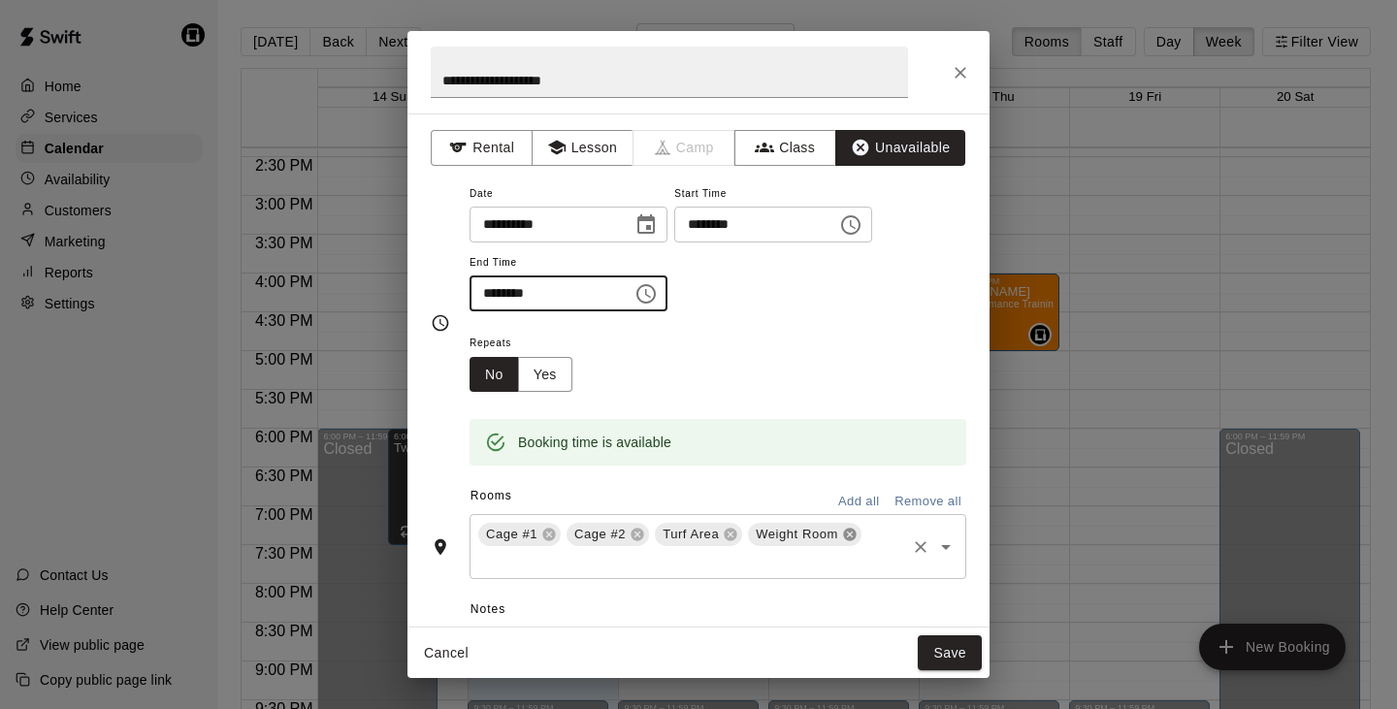
click at [856, 531] on icon at bounding box center [849, 535] width 13 height 13
click at [965, 654] on button "Save" at bounding box center [950, 654] width 64 height 36
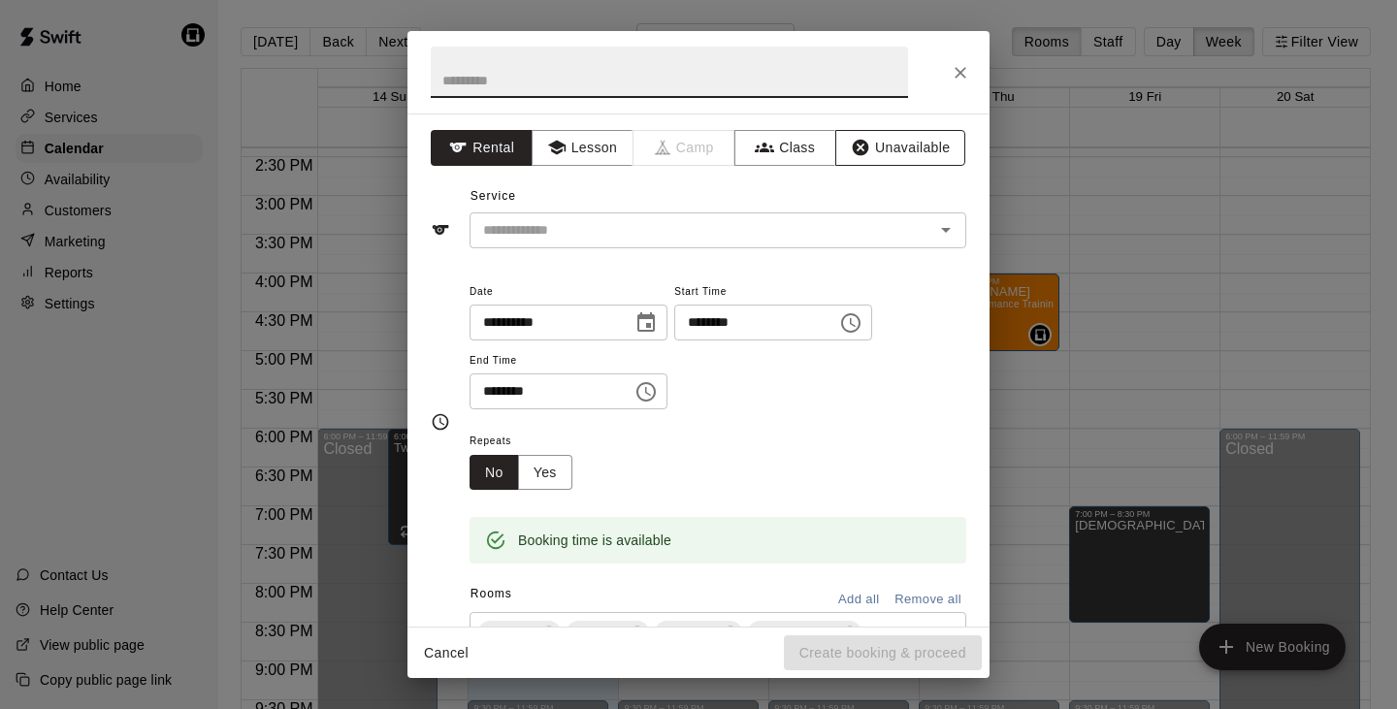
click at [879, 135] on button "Unavailable" at bounding box center [900, 148] width 130 height 36
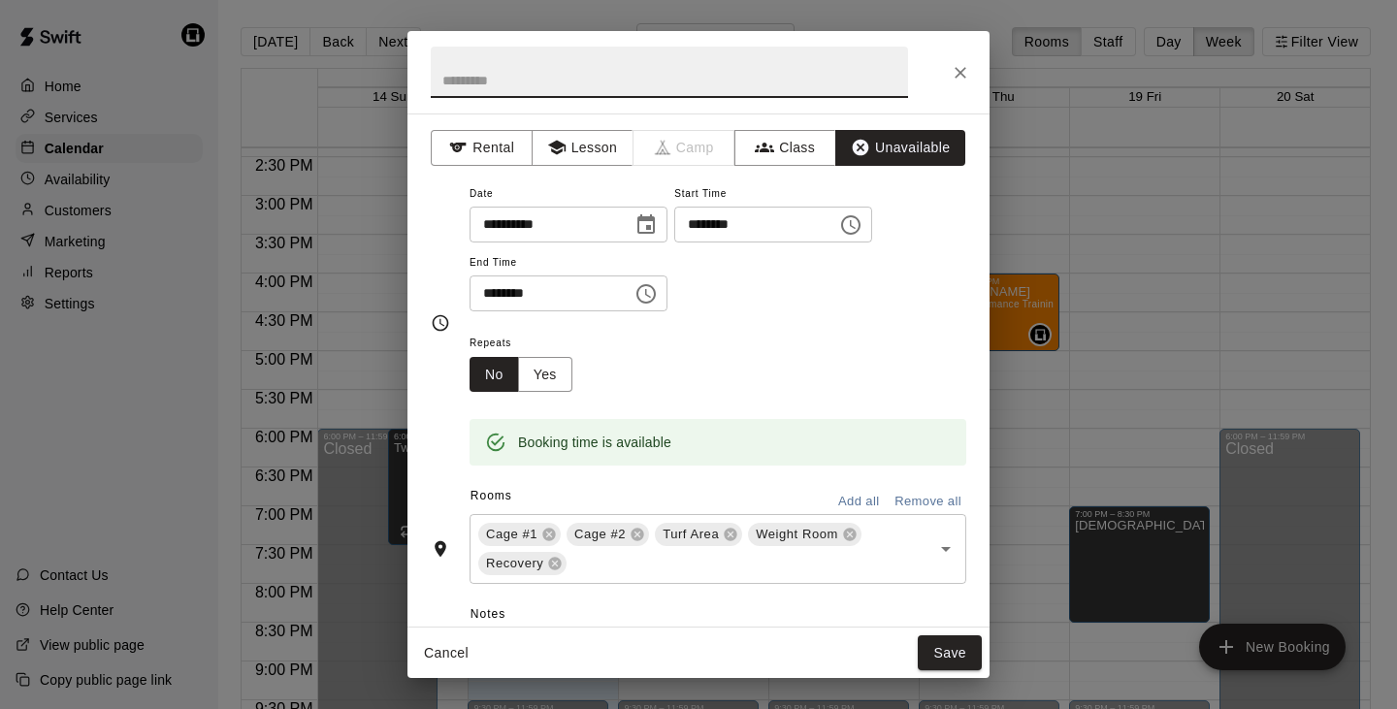
click at [761, 76] on input "text" at bounding box center [669, 72] width 477 height 51
click at [551, 530] on icon at bounding box center [549, 535] width 16 height 16
click at [672, 535] on icon at bounding box center [673, 535] width 13 height 13
click at [647, 529] on icon at bounding box center [648, 535] width 13 height 13
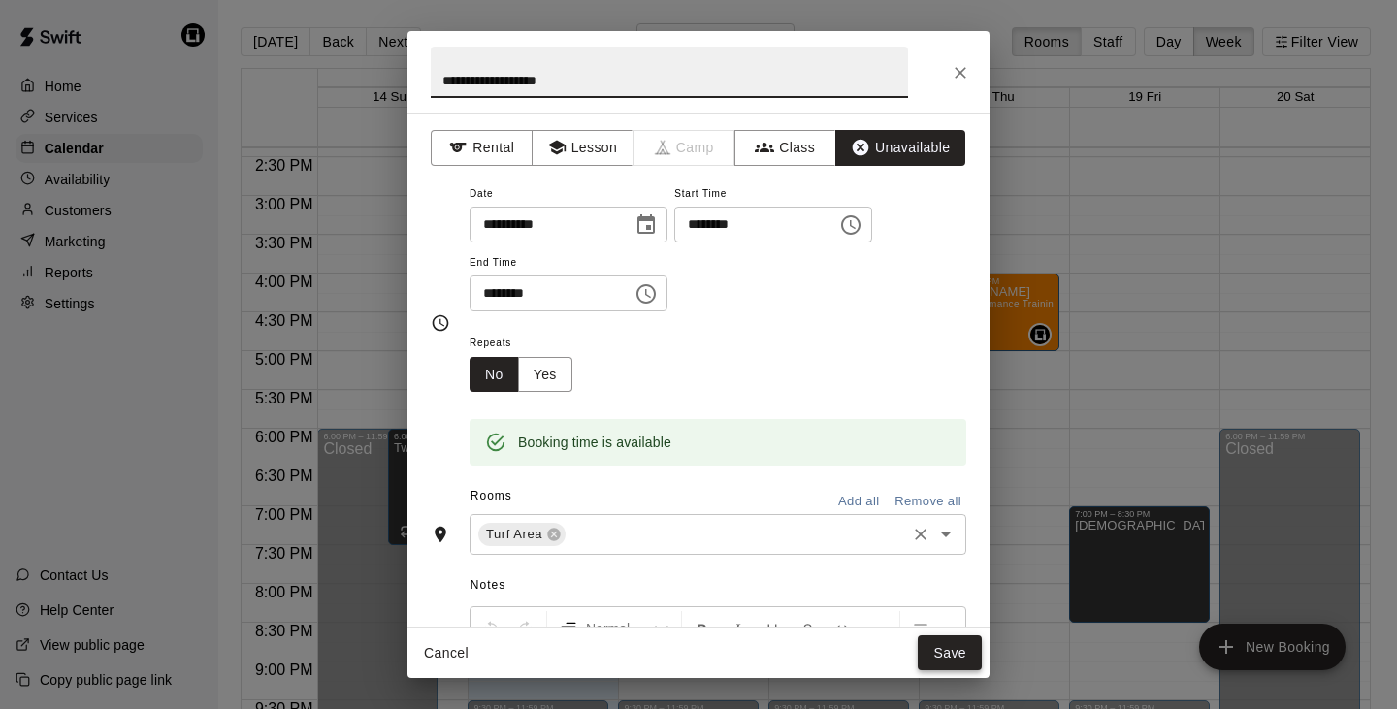
type input "**********"
click at [953, 647] on button "Save" at bounding box center [950, 654] width 64 height 36
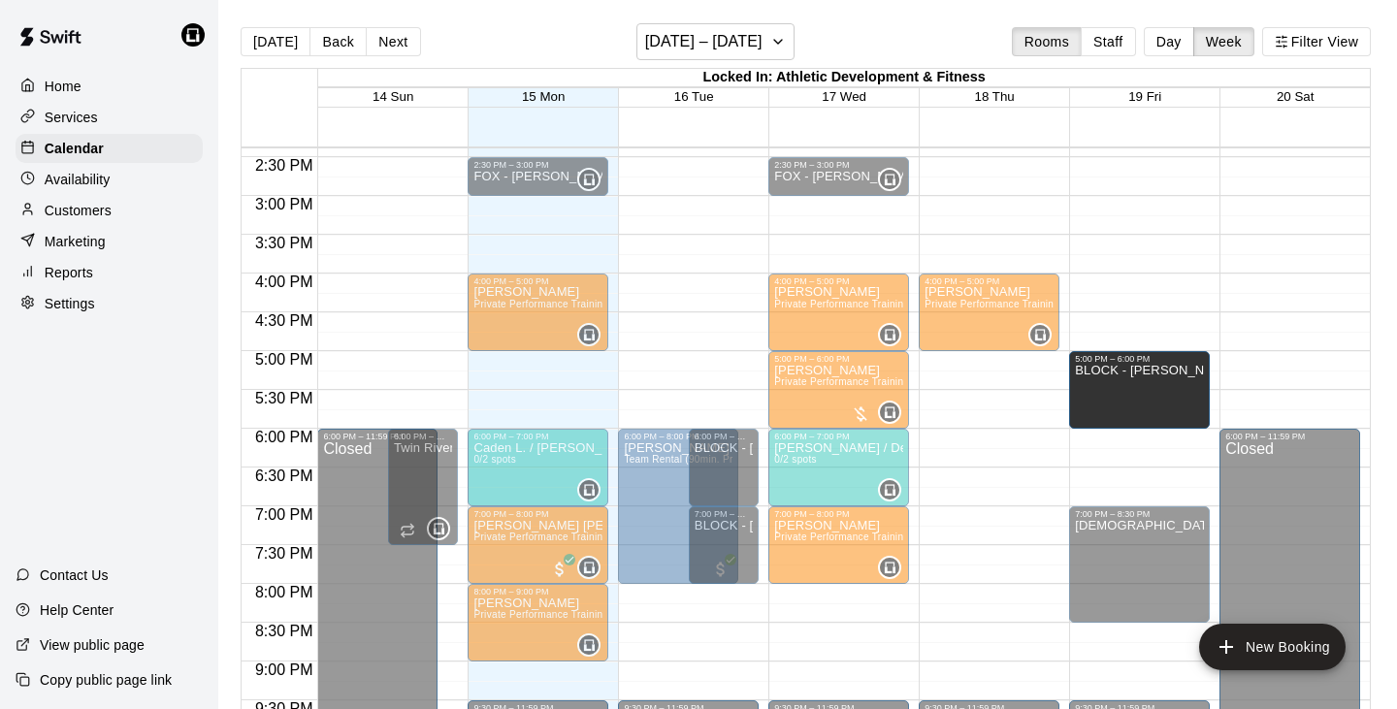
drag, startPoint x: 1140, startPoint y: 385, endPoint x: 1144, endPoint y: 430, distance: 44.8
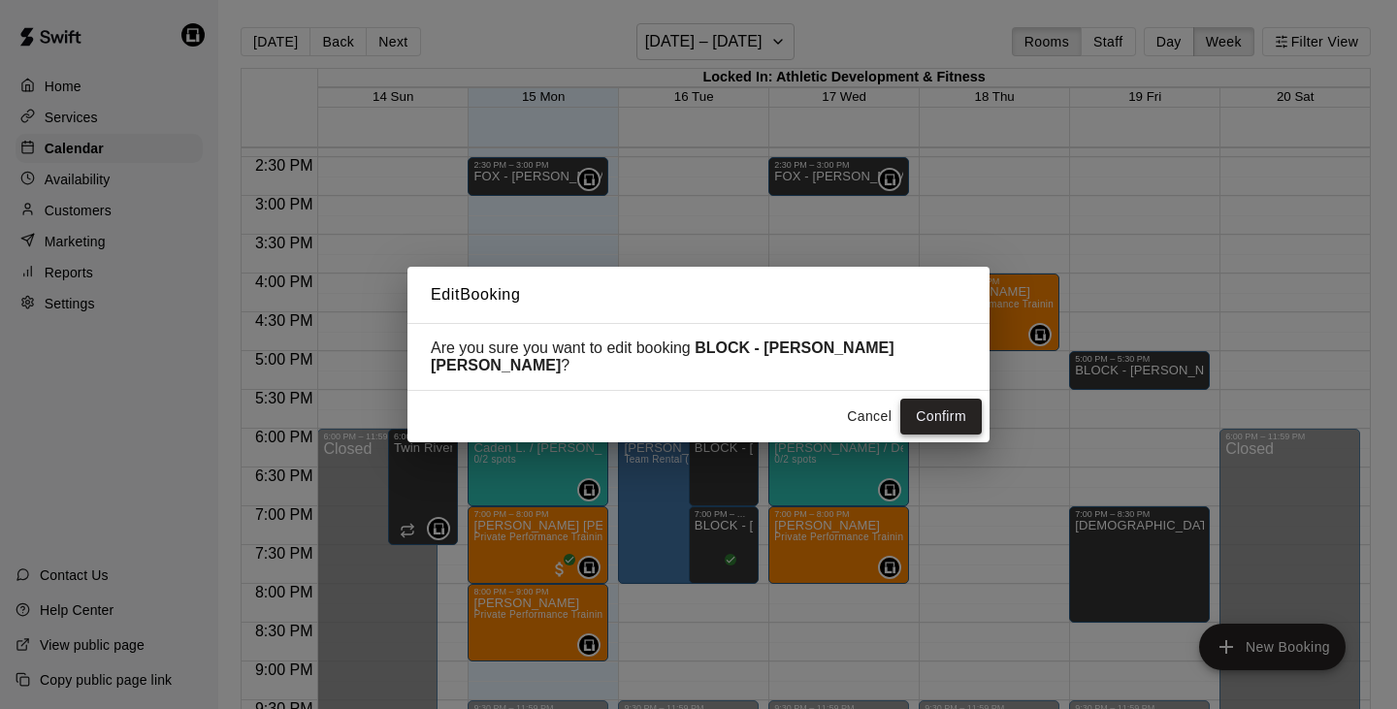
click at [943, 405] on button "Confirm" at bounding box center [941, 417] width 82 height 36
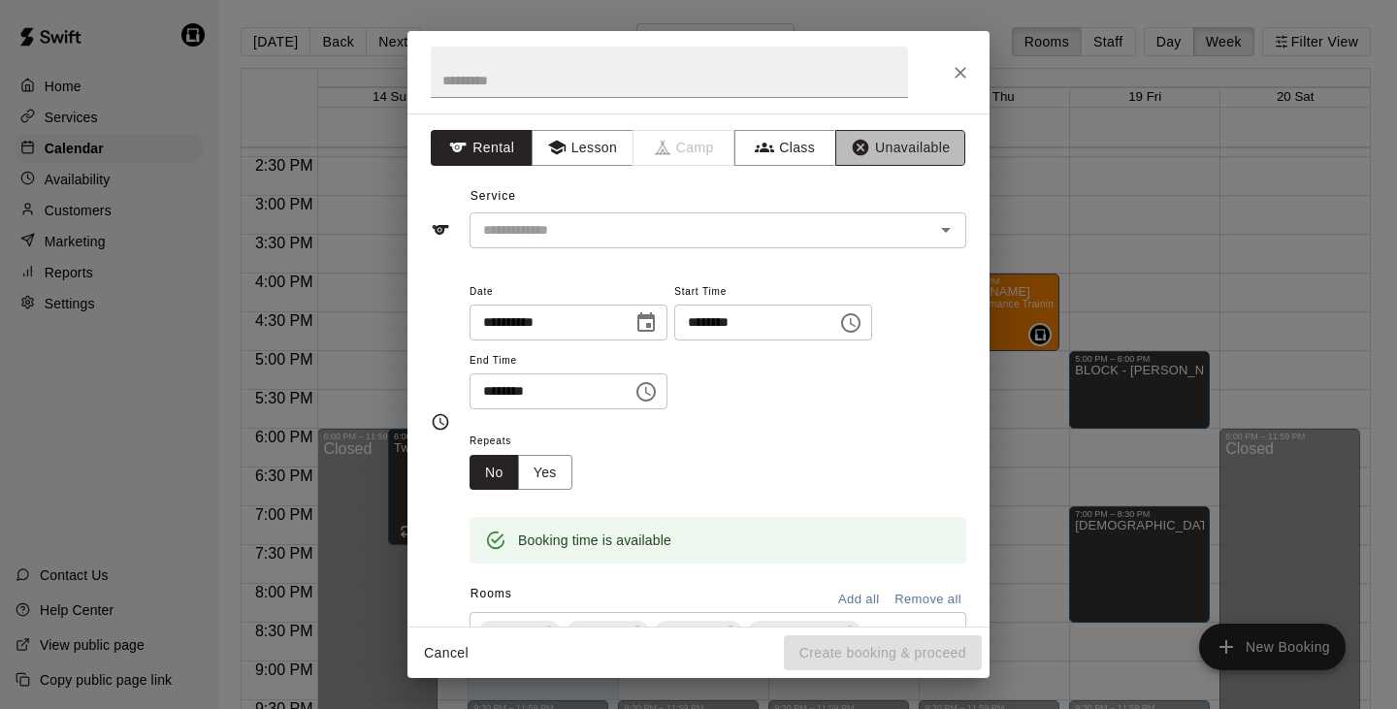
click at [853, 138] on icon "button" at bounding box center [860, 147] width 19 height 19
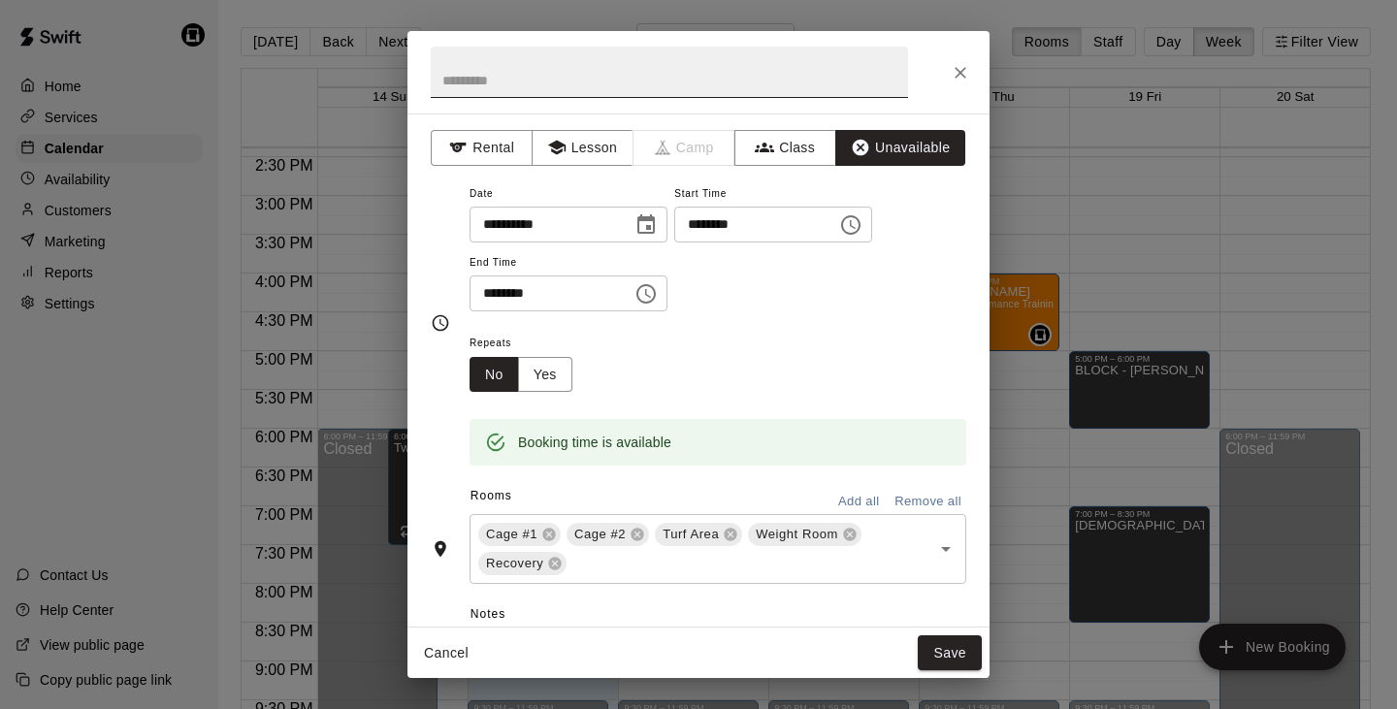
click at [707, 74] on input "text" at bounding box center [669, 72] width 477 height 51
click at [548, 532] on icon at bounding box center [549, 535] width 16 height 16
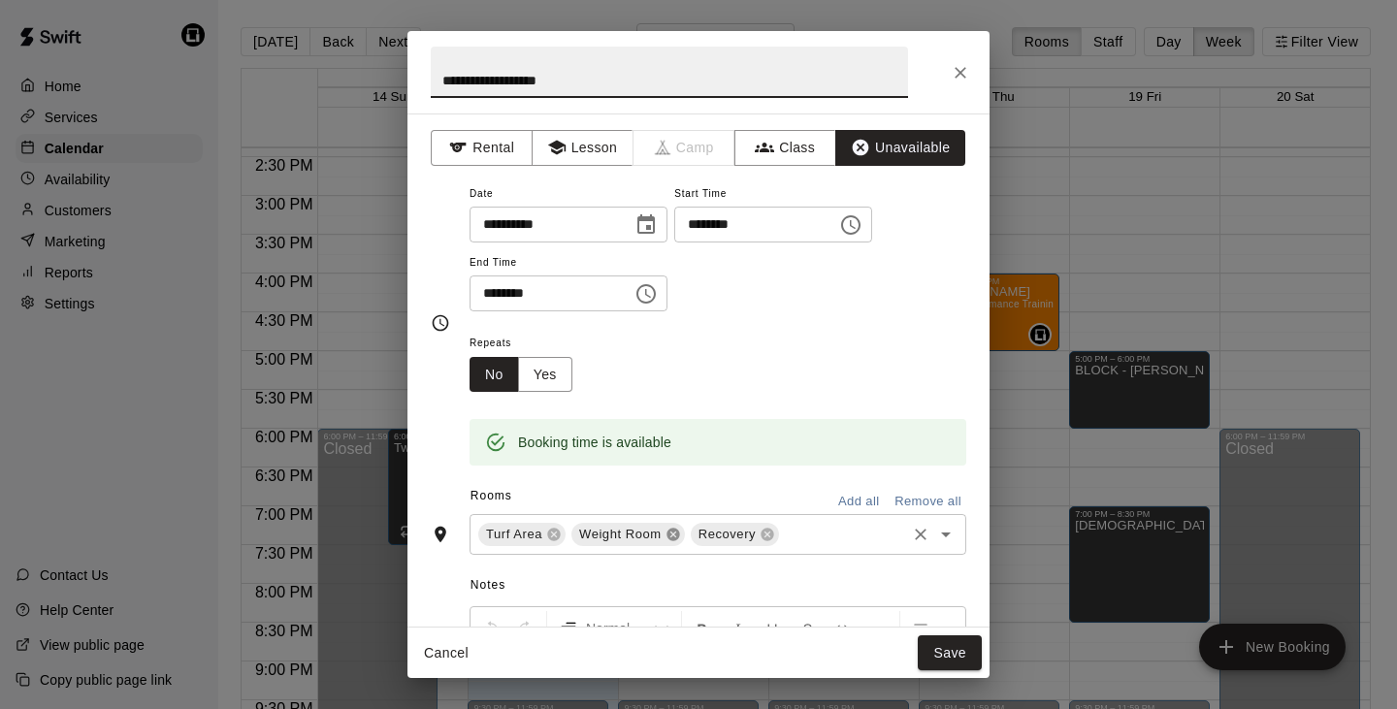
click at [670, 531] on icon at bounding box center [673, 535] width 13 height 13
click at [652, 531] on icon at bounding box center [648, 535] width 13 height 13
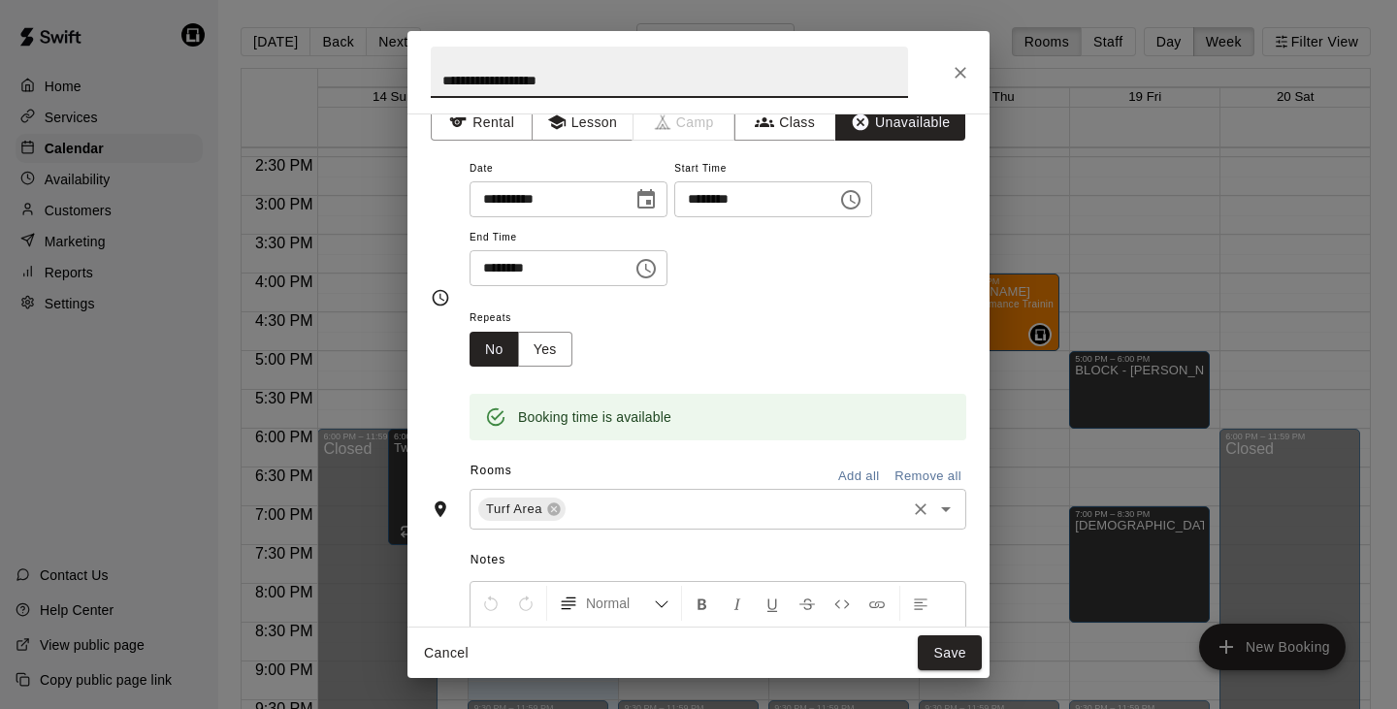
scroll to position [34, 0]
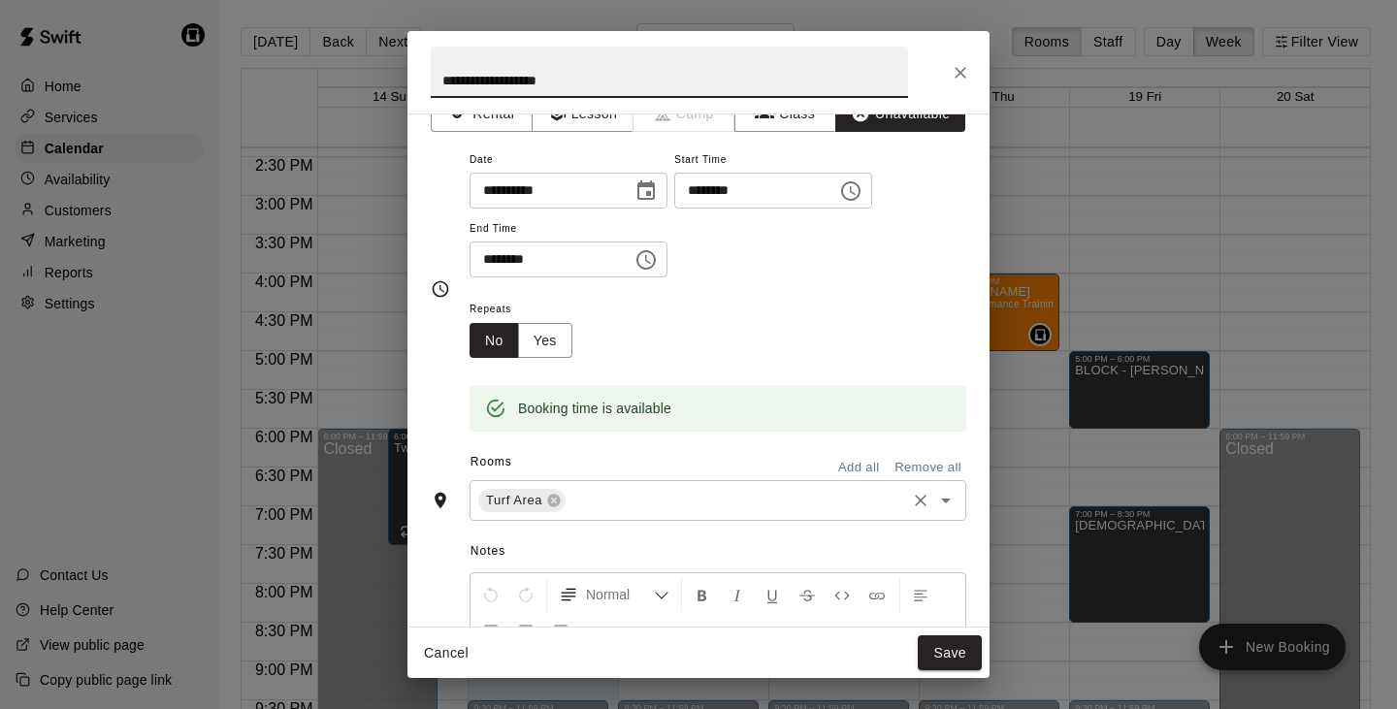
type input "**********"
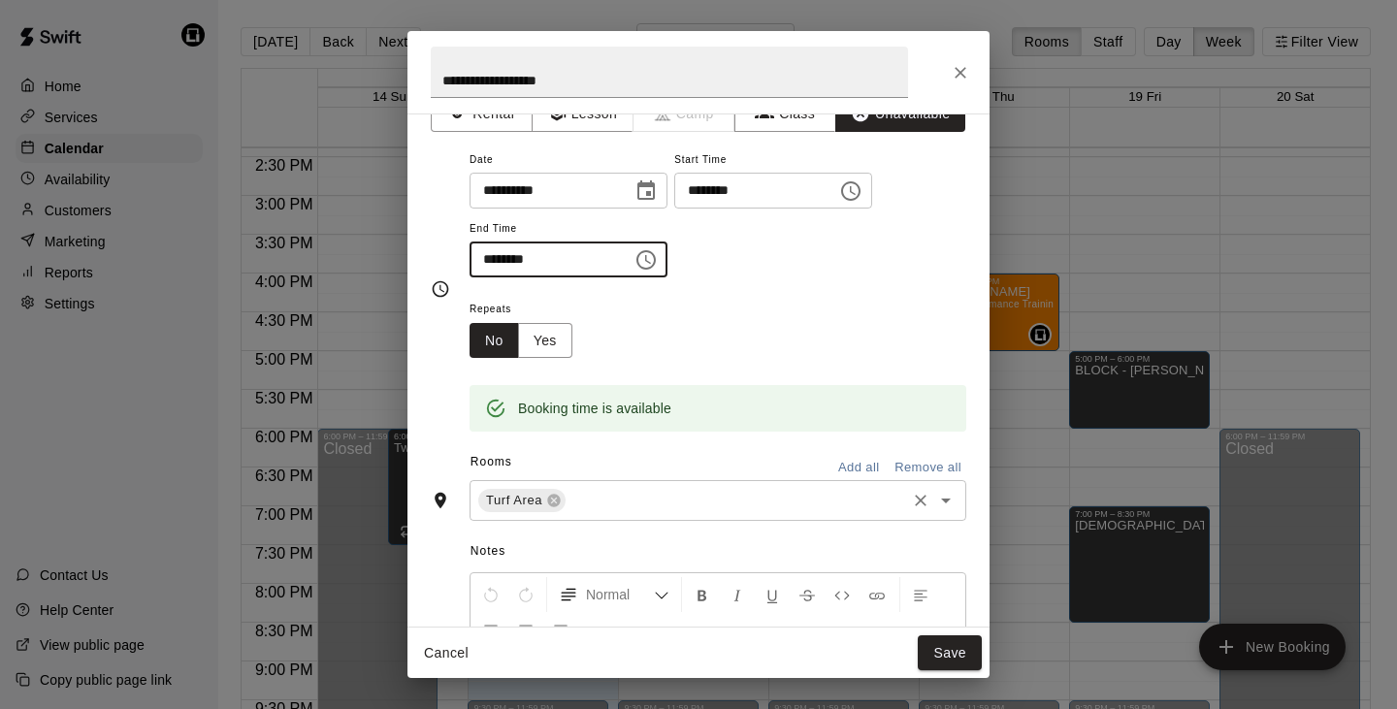
click at [495, 254] on input "********" at bounding box center [544, 260] width 149 height 36
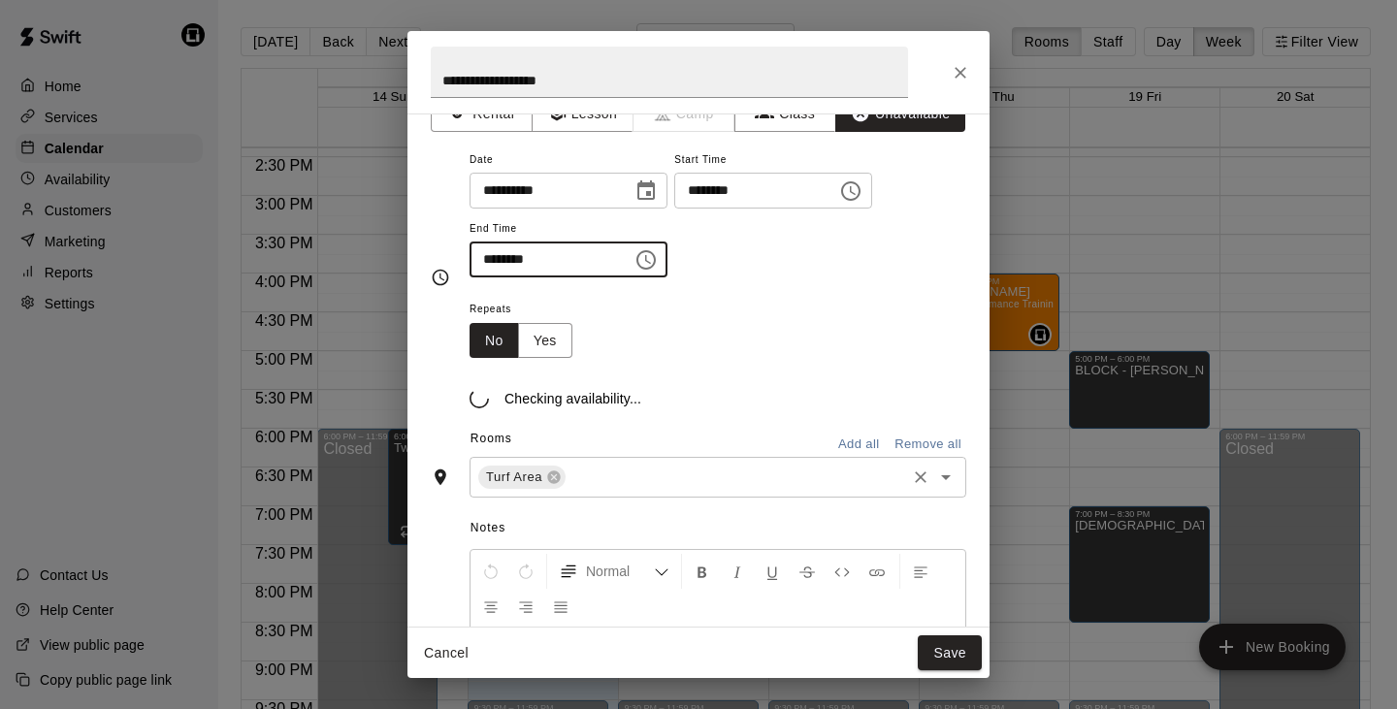
type input "********"
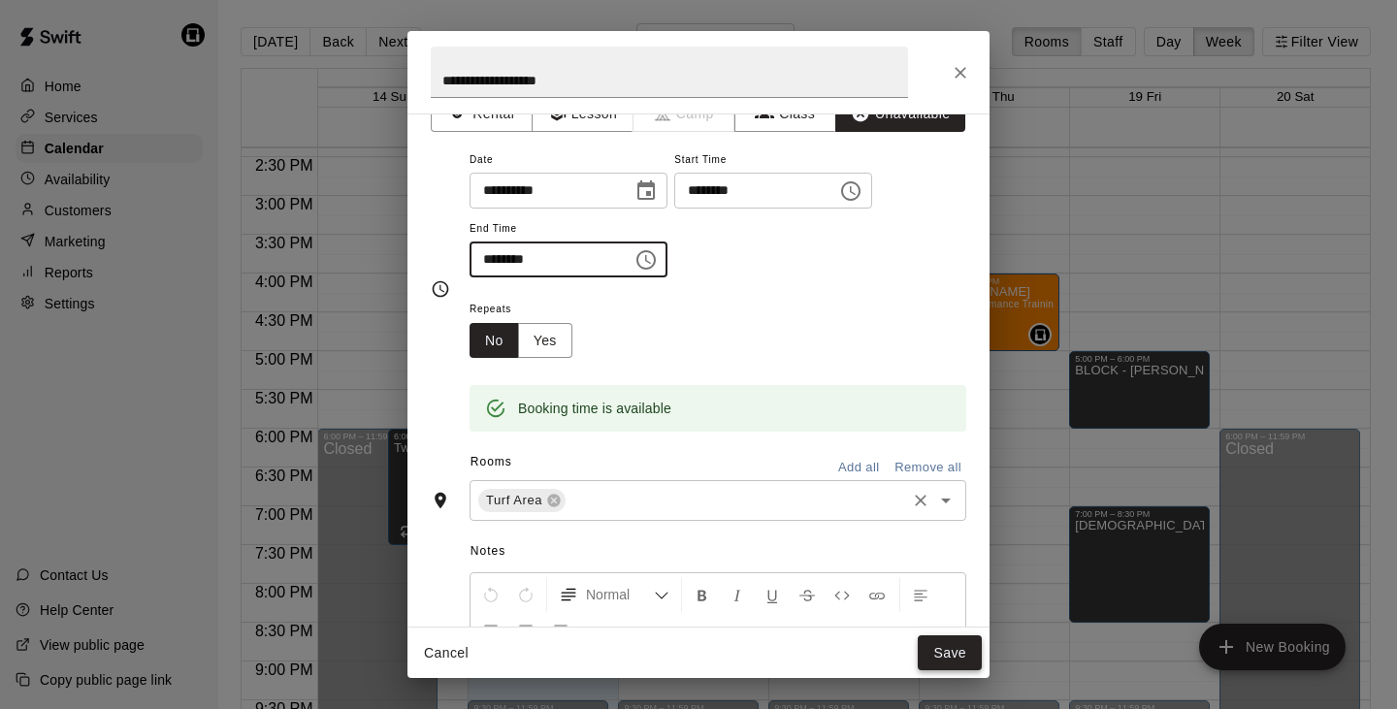
click at [946, 651] on button "Save" at bounding box center [950, 654] width 64 height 36
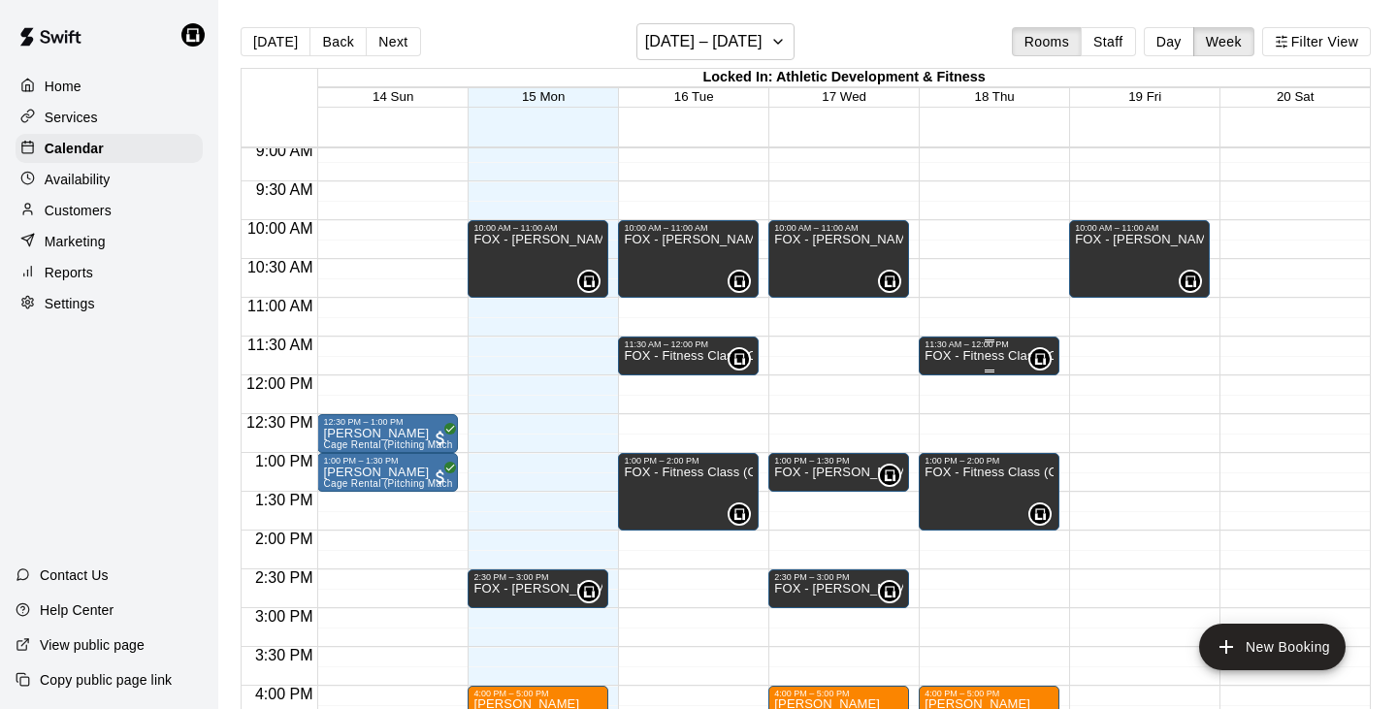
scroll to position [725, 0]
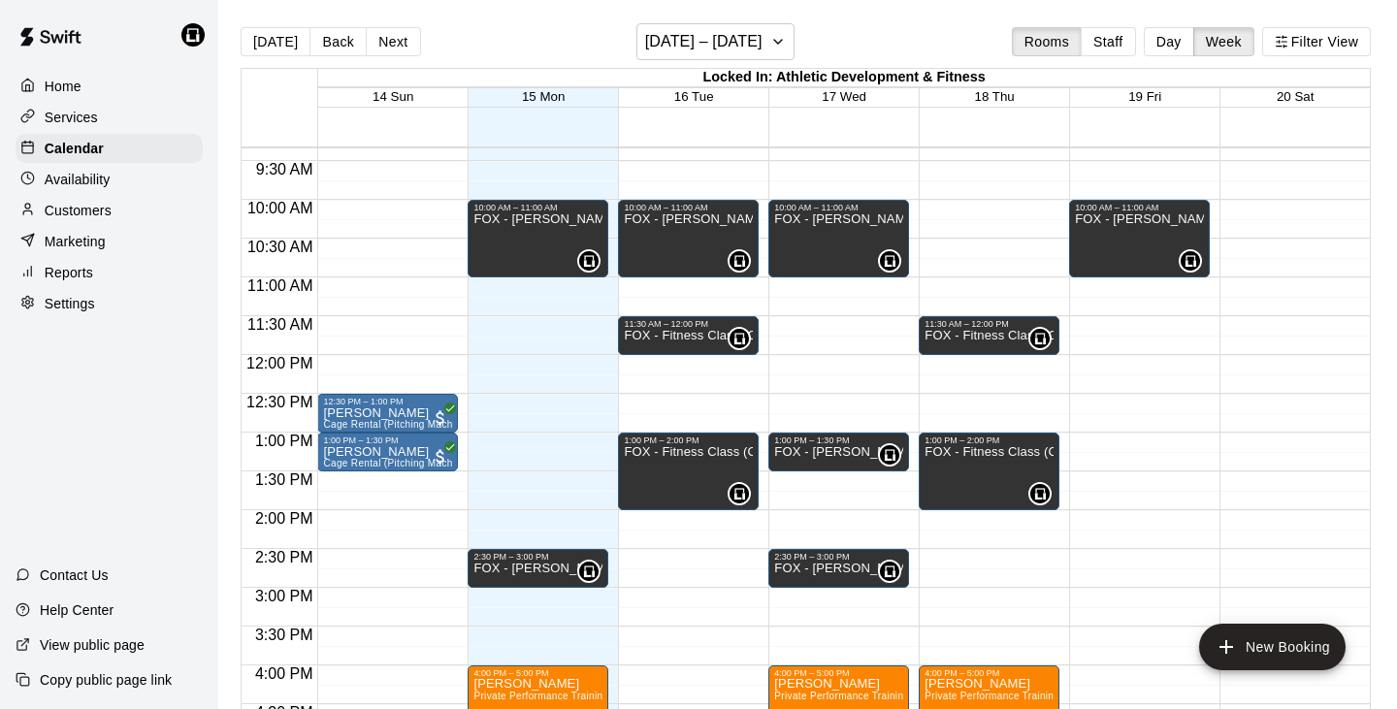
click at [1104, 325] on div "12:00 AM – 6:30 AM Closed 10:00 AM – 11:00 AM FOX - [PERSON_NAME] 0 6:00 AM – 7…" at bounding box center [1139, 355] width 141 height 1863
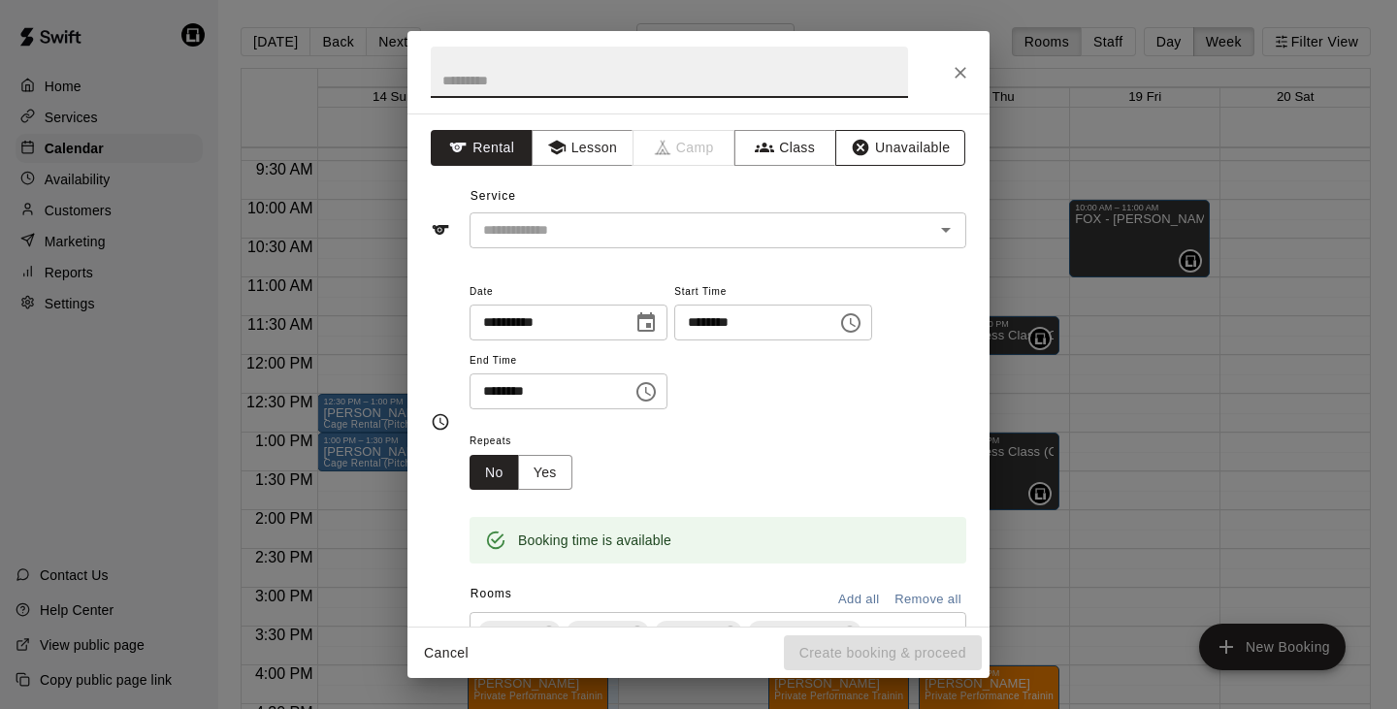
click at [867, 146] on icon "button" at bounding box center [861, 148] width 16 height 16
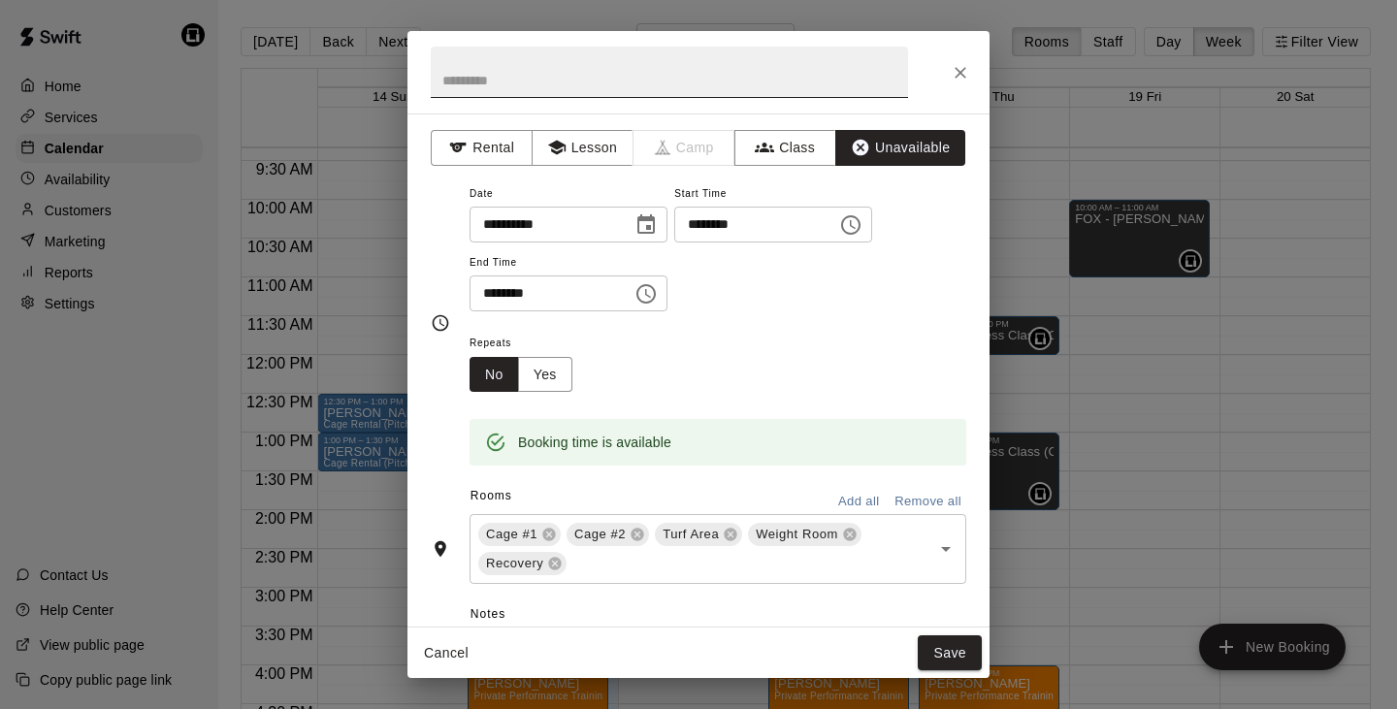
click at [708, 77] on input "text" at bounding box center [669, 72] width 477 height 51
click at [552, 529] on icon at bounding box center [548, 535] width 13 height 13
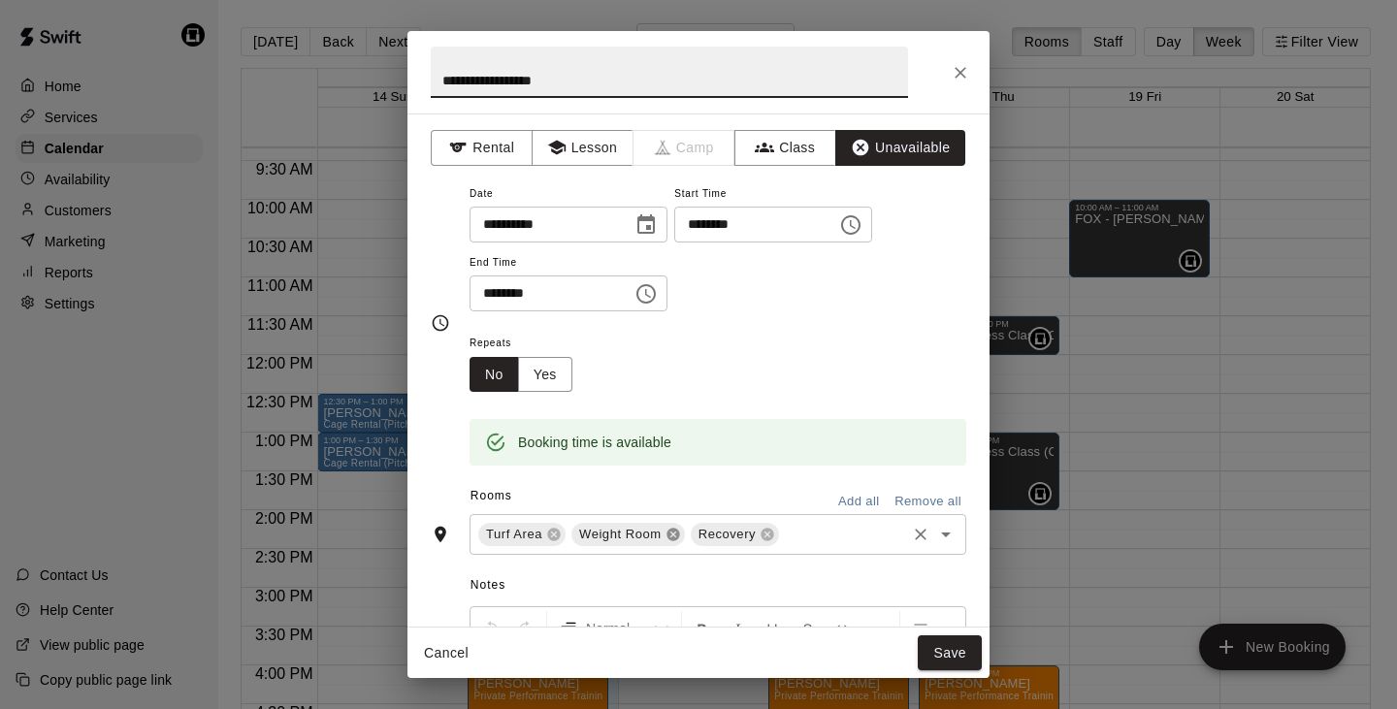
click at [674, 534] on icon at bounding box center [673, 535] width 13 height 13
click at [645, 529] on icon at bounding box center [648, 535] width 13 height 13
type input "**********"
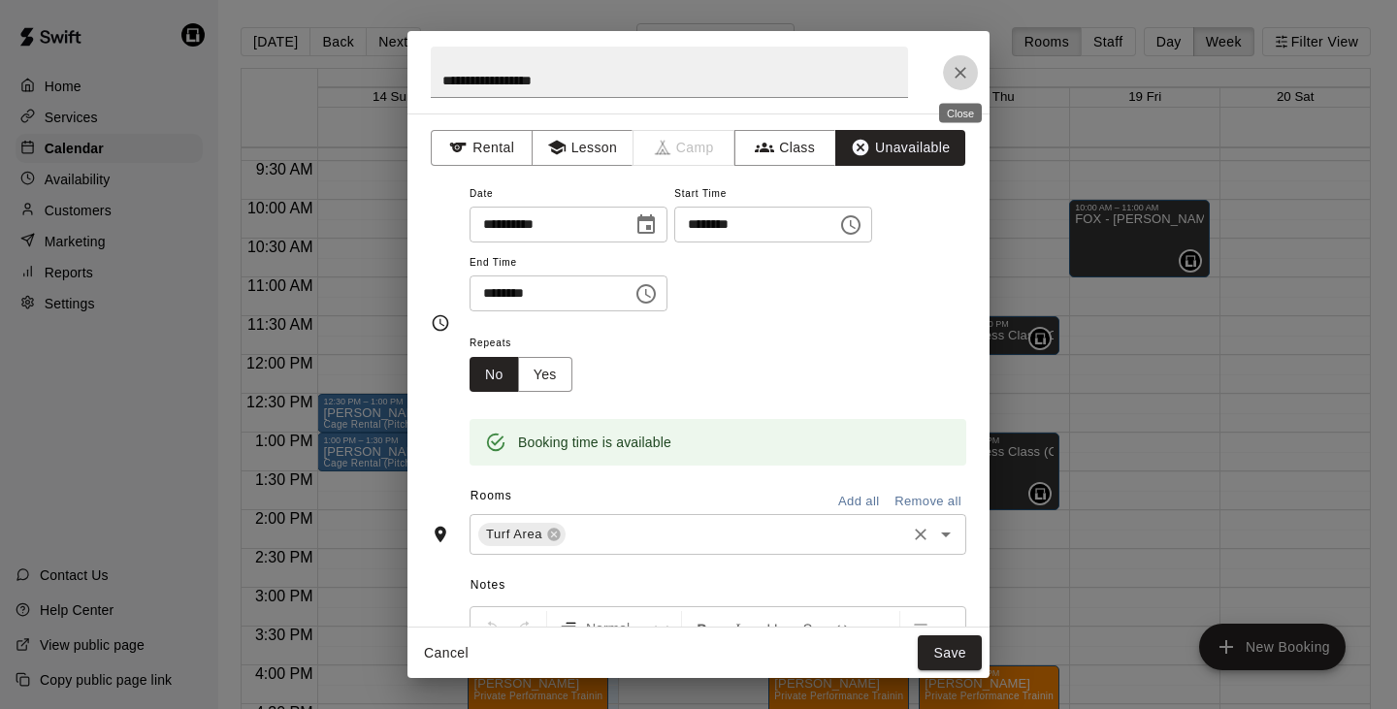
click at [955, 72] on icon "Close" at bounding box center [960, 72] width 19 height 19
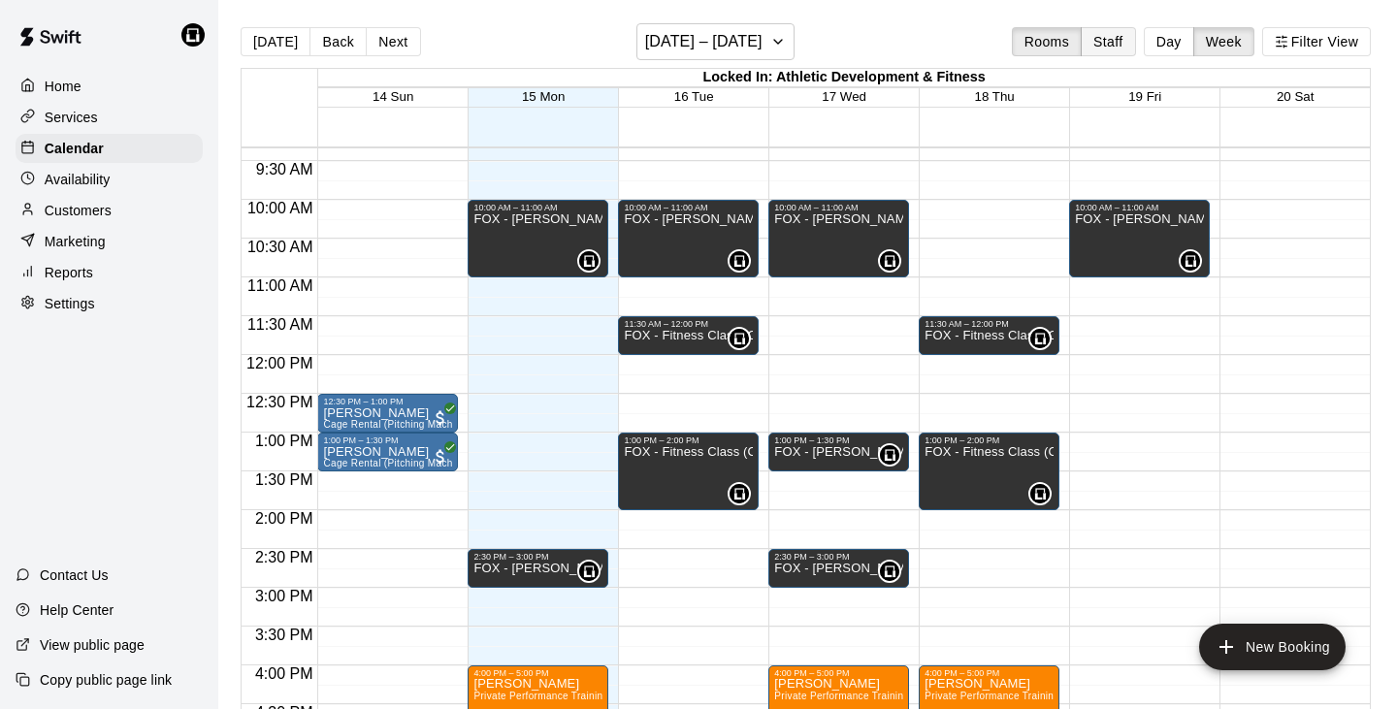
click at [1101, 40] on button "Staff" at bounding box center [1108, 41] width 55 height 29
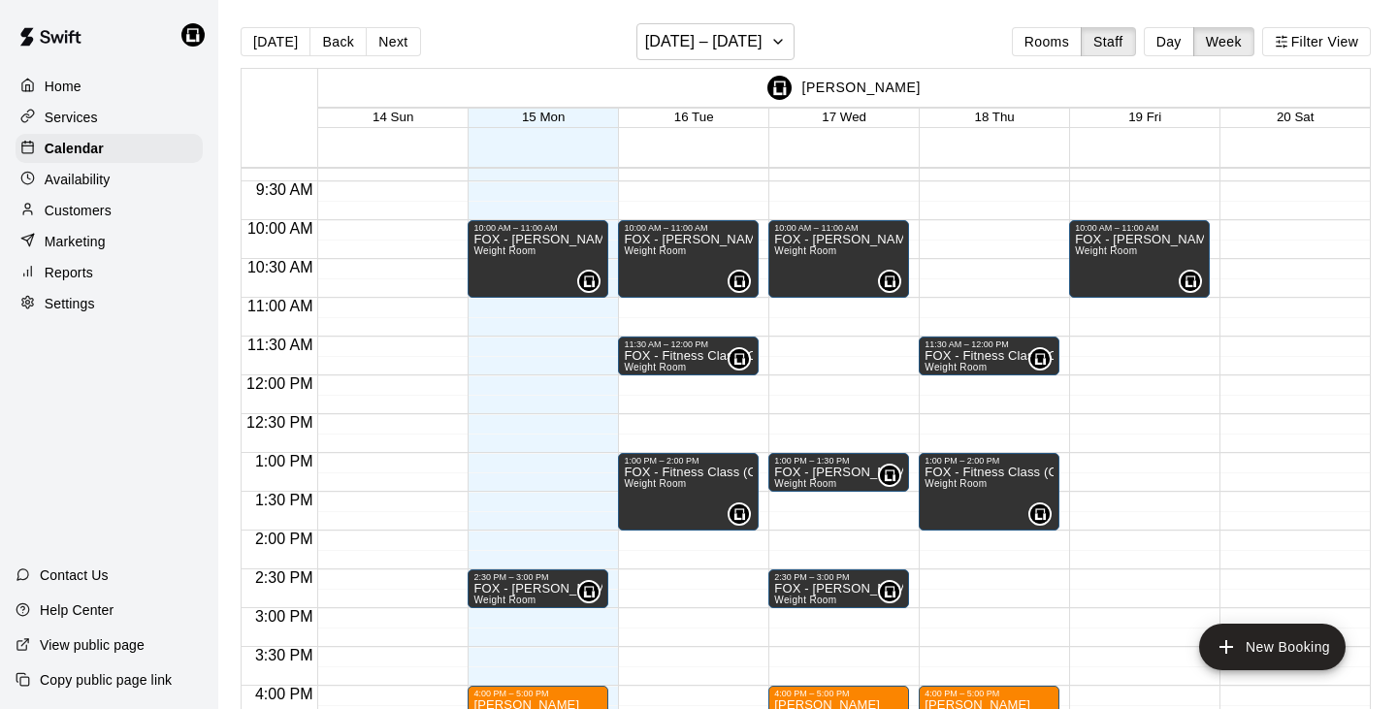
click at [1094, 345] on div "6:00 AM – 7:00 AM Adult Fitness (Drop-In Rate) Weight Room (0/5 spots) 0 10:00 …" at bounding box center [1139, 375] width 141 height 1863
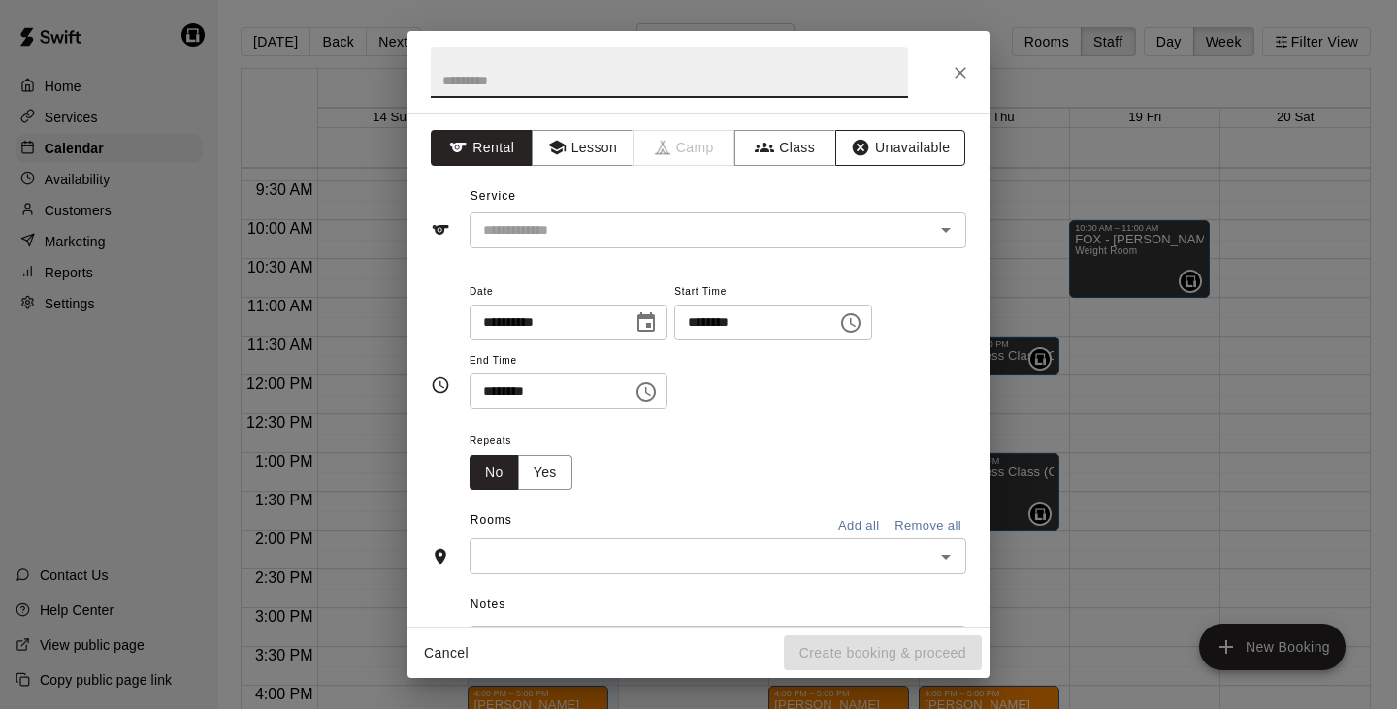
click at [857, 147] on icon "button" at bounding box center [861, 148] width 16 height 16
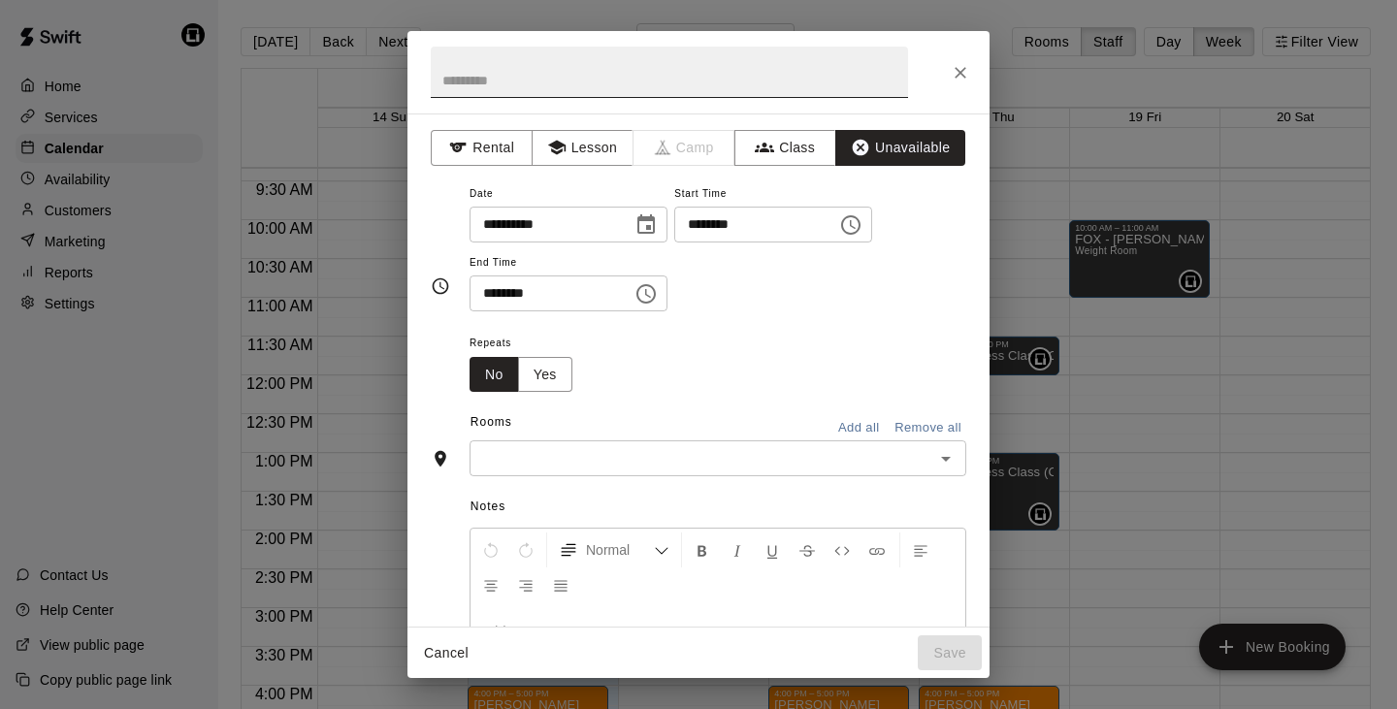
click at [632, 86] on input "text" at bounding box center [669, 72] width 477 height 51
type input "*"
type input "**********"
click at [514, 451] on input "text" at bounding box center [701, 458] width 453 height 24
type input "**"
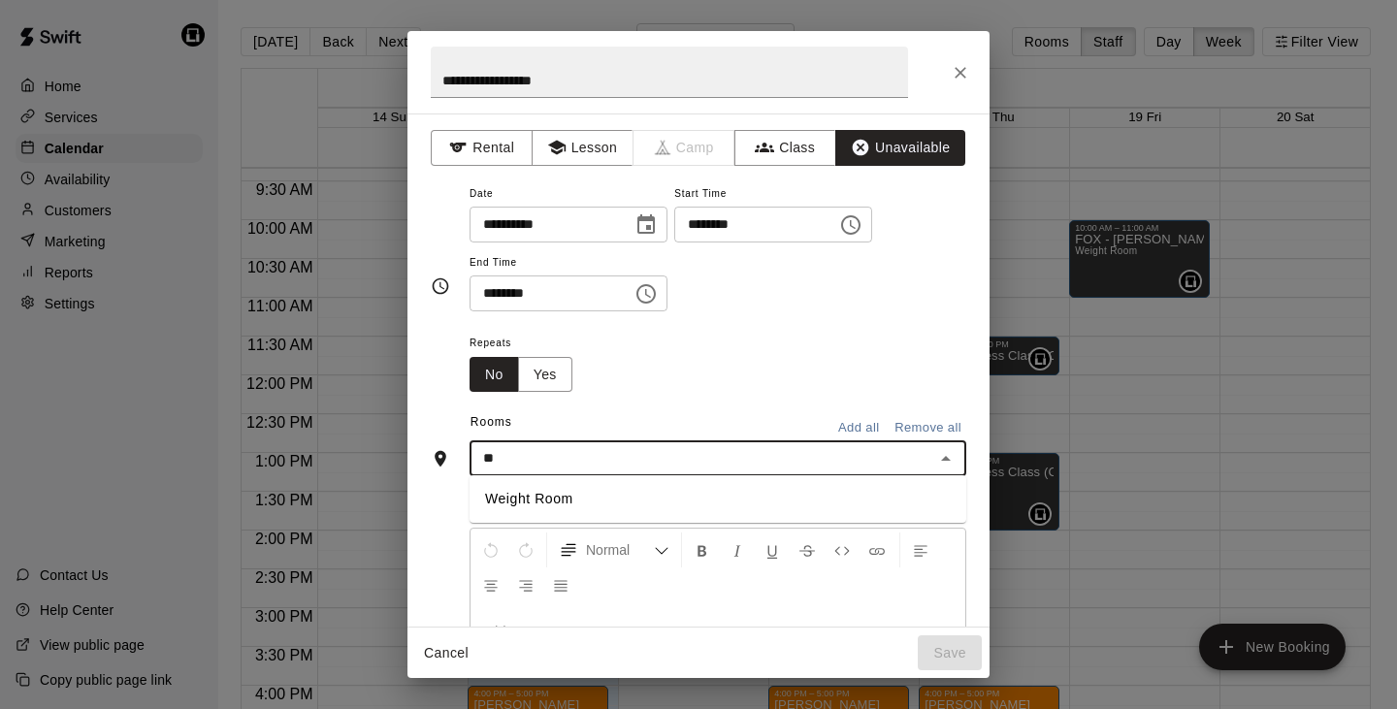
click at [529, 498] on li "Weight Room" at bounding box center [718, 499] width 497 height 32
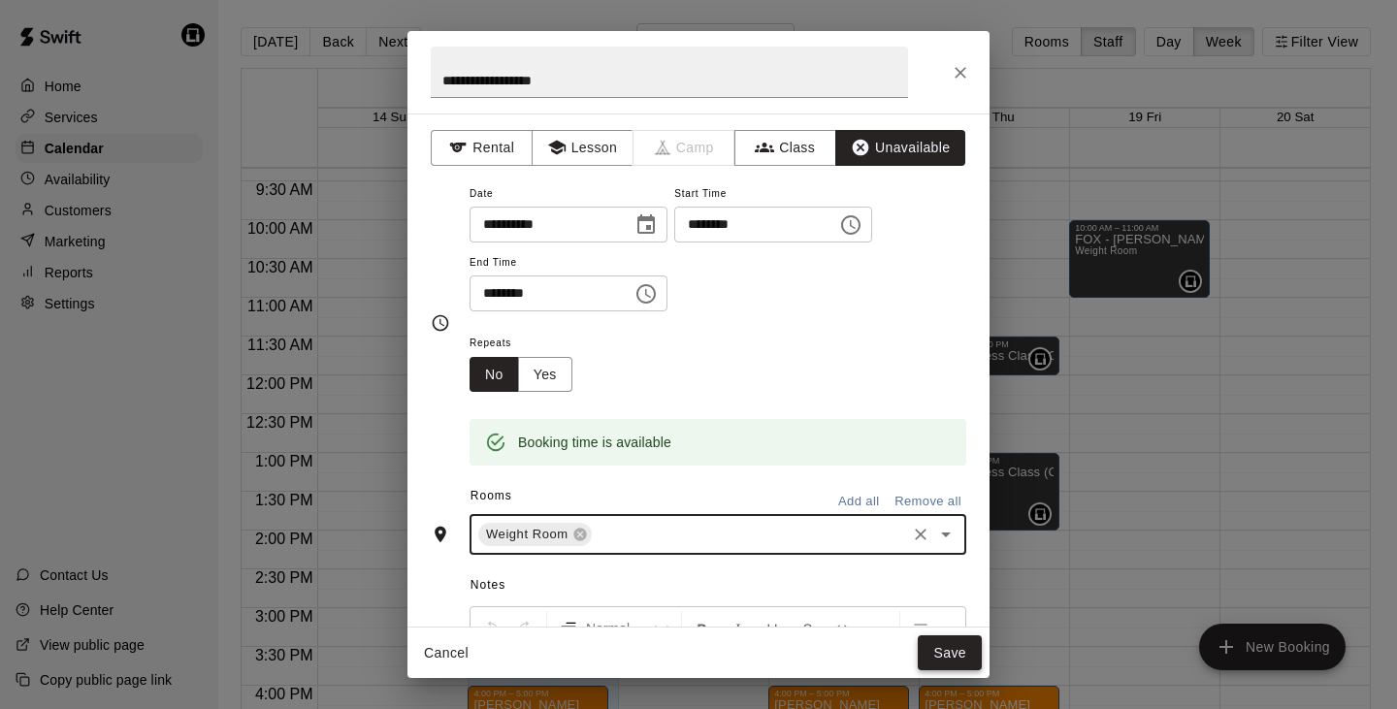
click at [958, 655] on button "Save" at bounding box center [950, 654] width 64 height 36
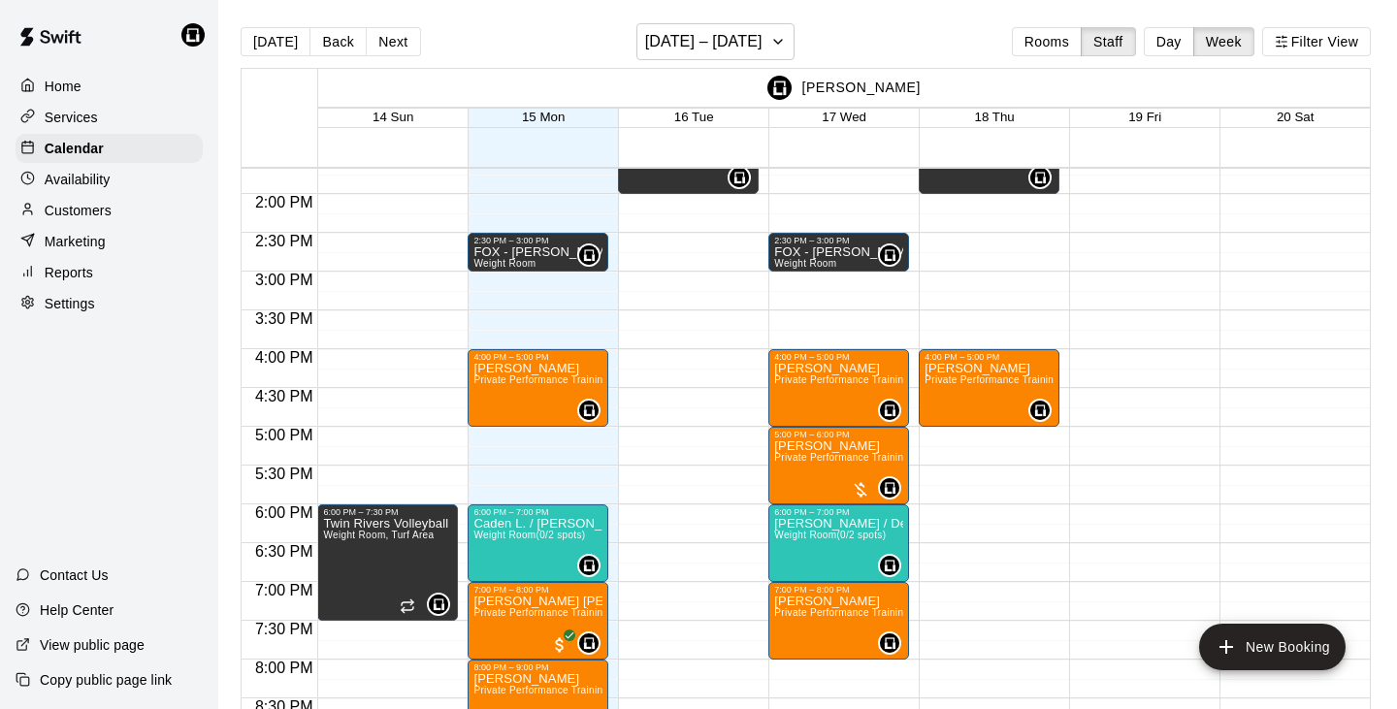
scroll to position [1085, 0]
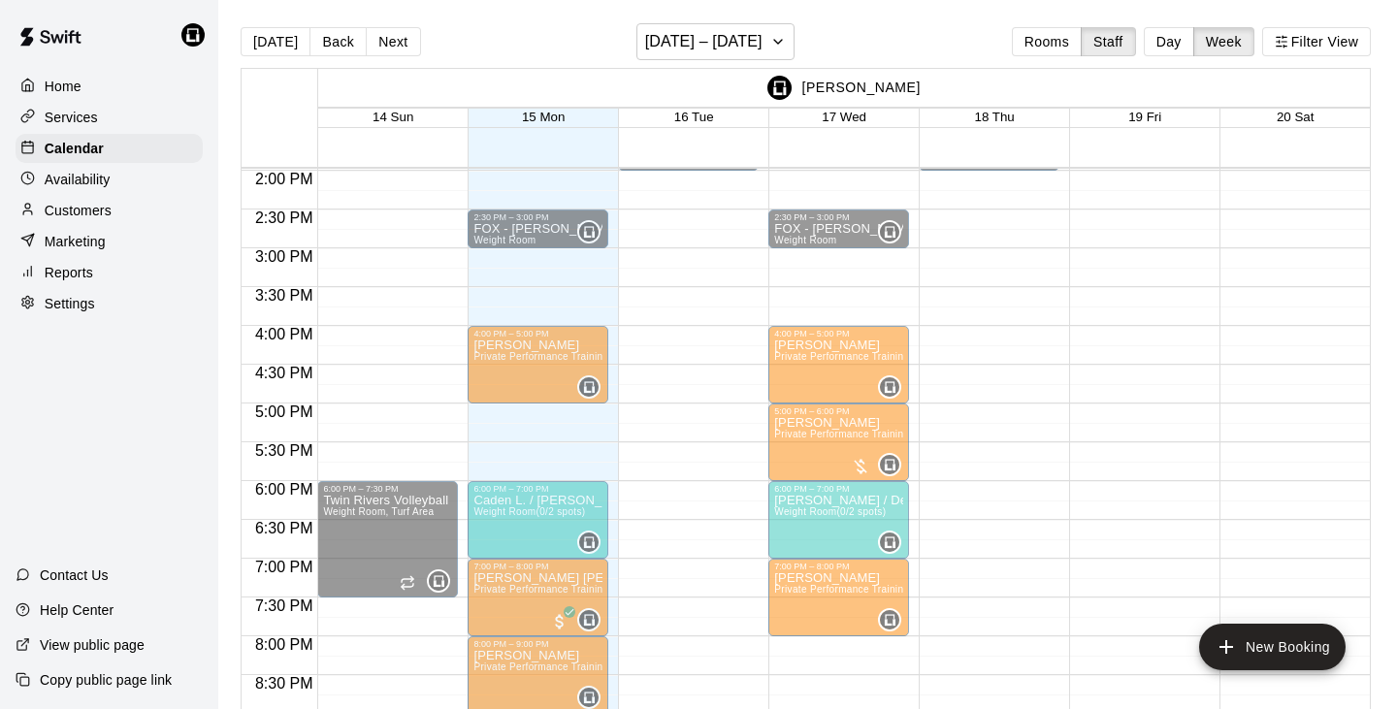
click at [993, 365] on div "[PERSON_NAME] Private Performance Training (60min. Session) (Weight Room)" at bounding box center [989, 693] width 129 height 709
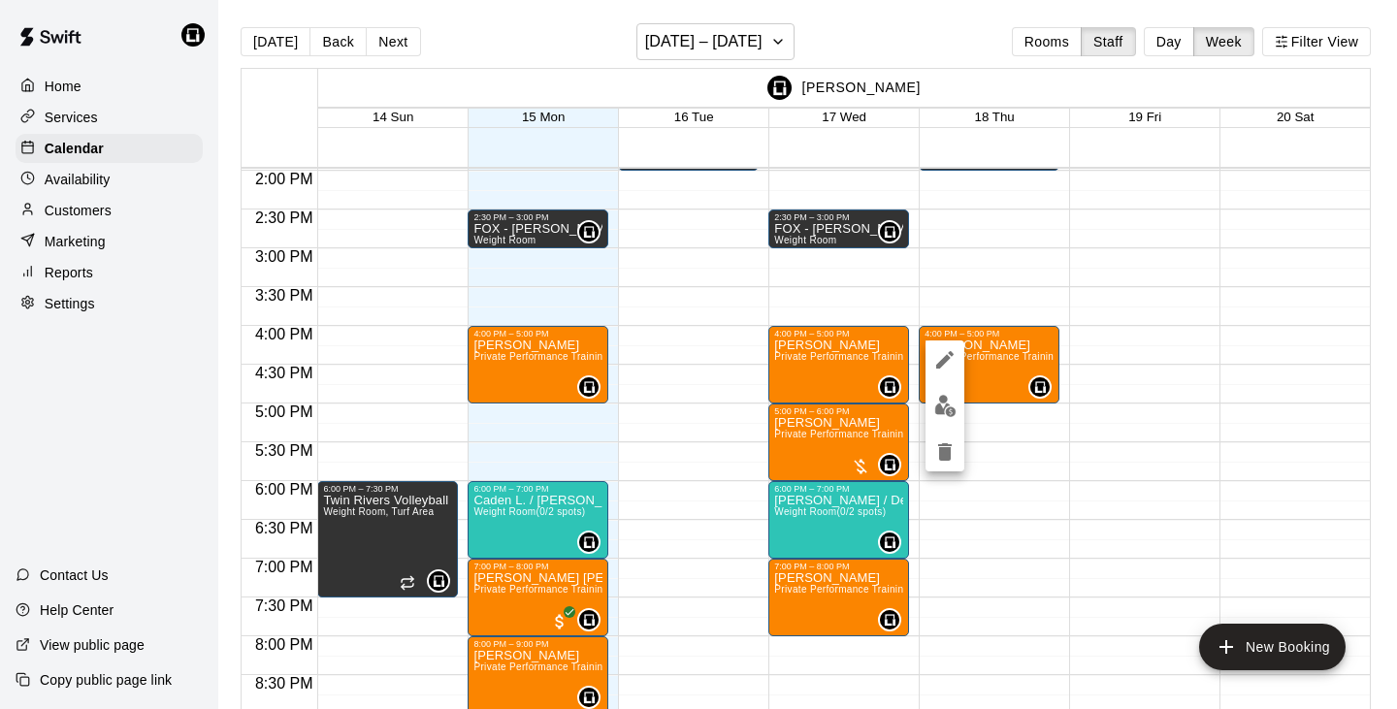
click at [996, 482] on div at bounding box center [698, 354] width 1397 height 709
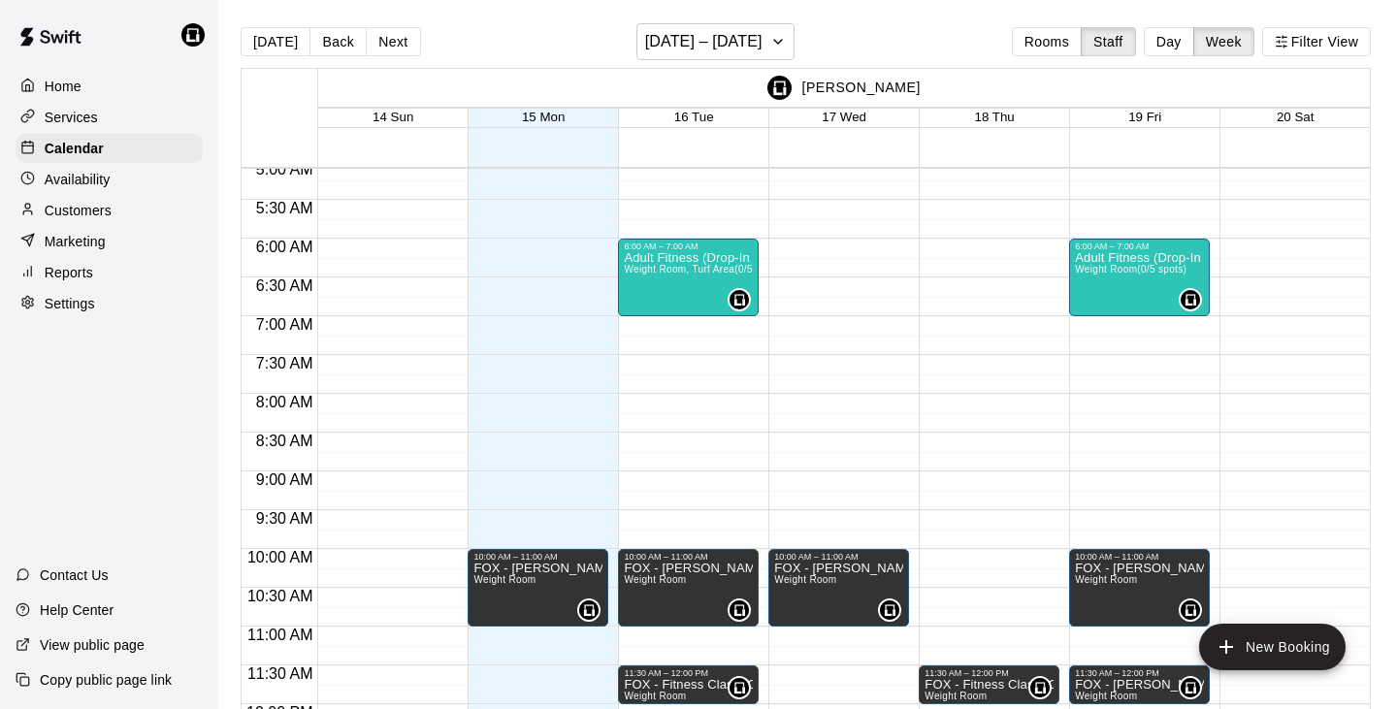
scroll to position [397, 0]
